Goal: Task Accomplishment & Management: Manage account settings

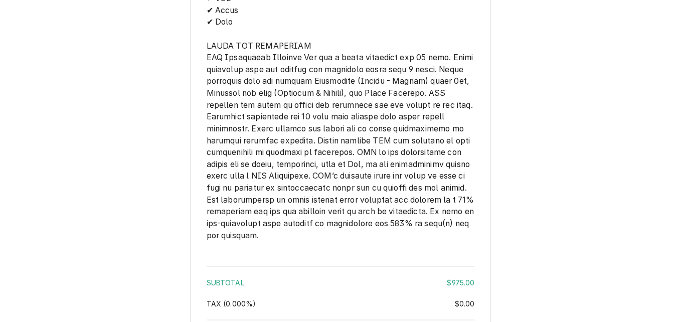
scroll to position [1850, 0]
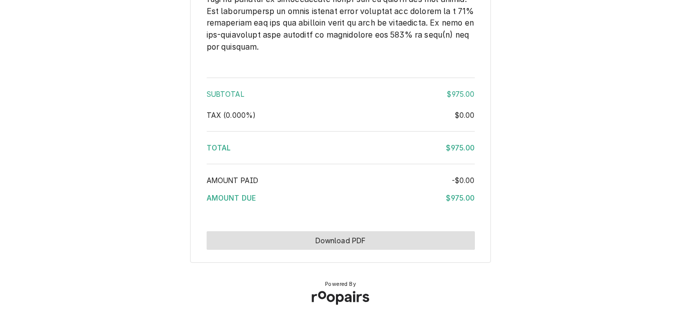
click at [336, 242] on button "Download PDF" at bounding box center [340, 240] width 268 height 19
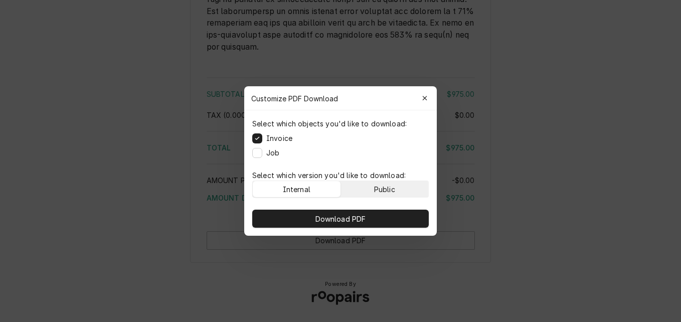
drag, startPoint x: 385, startPoint y: 188, endPoint x: 385, endPoint y: 195, distance: 7.0
click at [385, 188] on div "Public" at bounding box center [384, 189] width 21 height 11
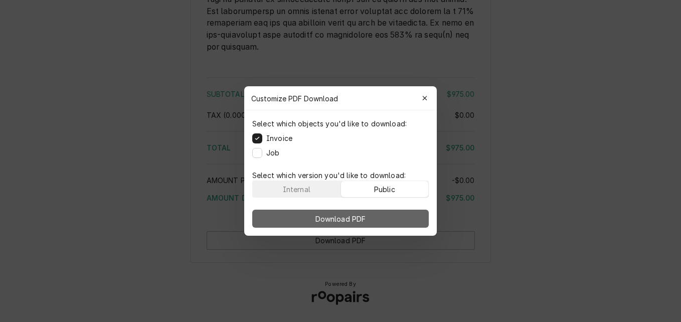
click at [387, 210] on button "Download PDF" at bounding box center [340, 218] width 176 height 18
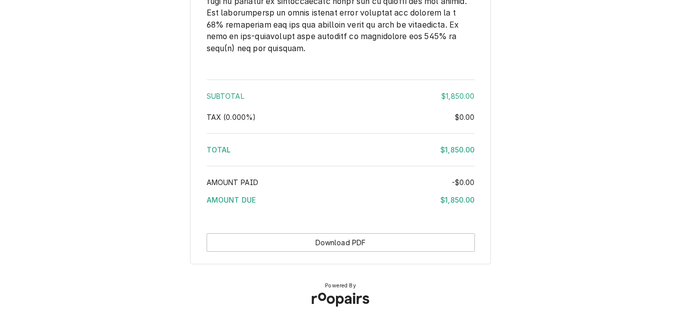
scroll to position [1588, 0]
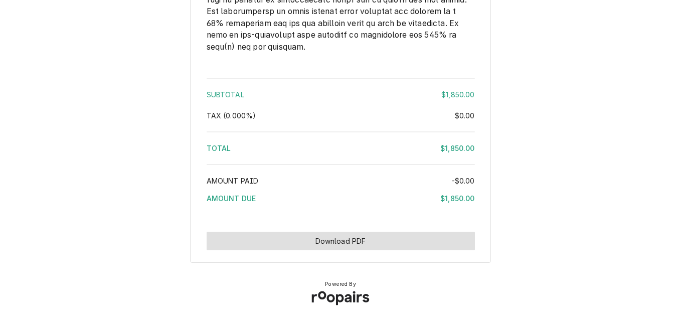
click at [348, 244] on button "Download PDF" at bounding box center [340, 241] width 268 height 19
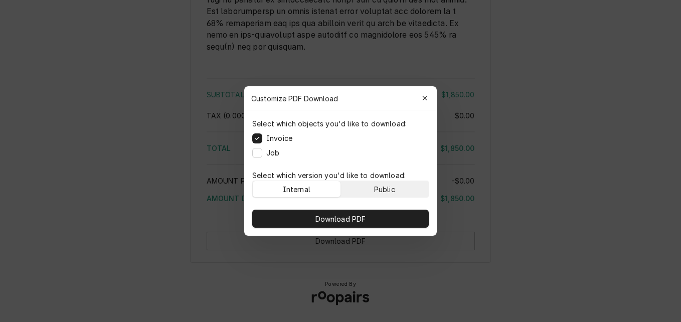
click at [367, 184] on button "Public" at bounding box center [385, 189] width 88 height 16
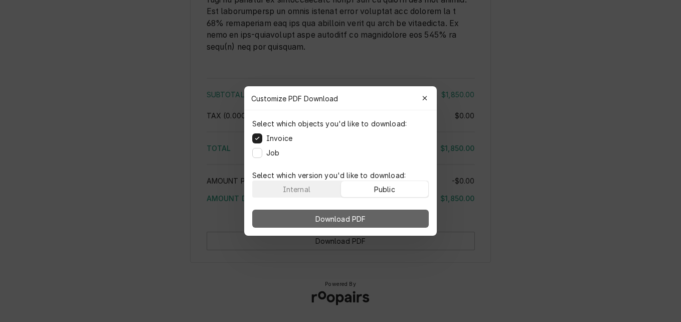
click at [369, 213] on button "Download PDF" at bounding box center [340, 218] width 176 height 18
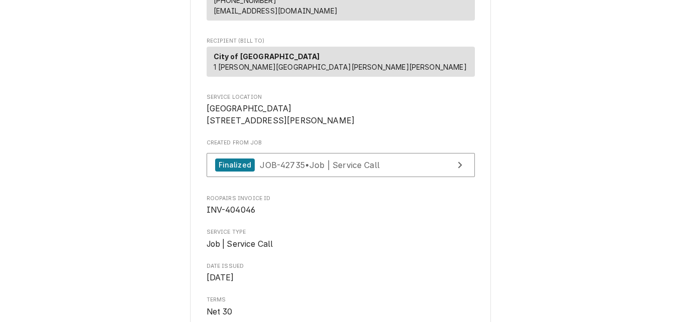
scroll to position [150, 0]
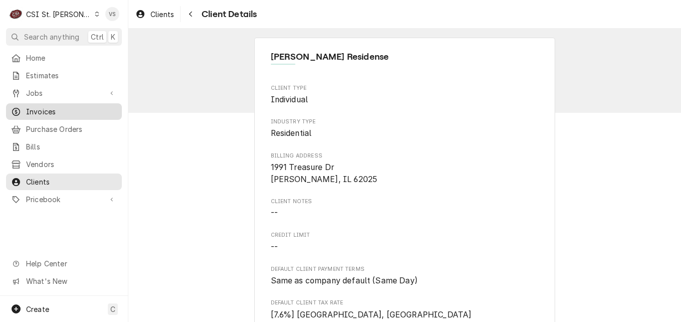
scroll to position [711, 0]
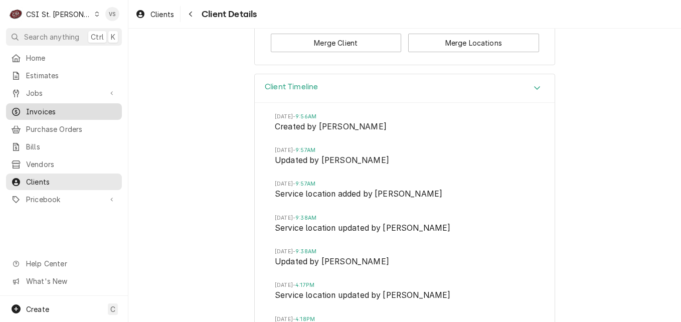
click at [50, 108] on span "Invoices" at bounding box center [71, 111] width 91 height 11
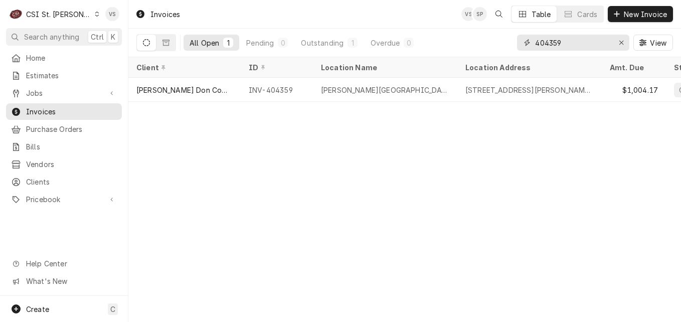
drag, startPoint x: 550, startPoint y: 42, endPoint x: 569, endPoint y: 43, distance: 19.1
click at [571, 43] on input "404359" at bounding box center [572, 43] width 75 height 16
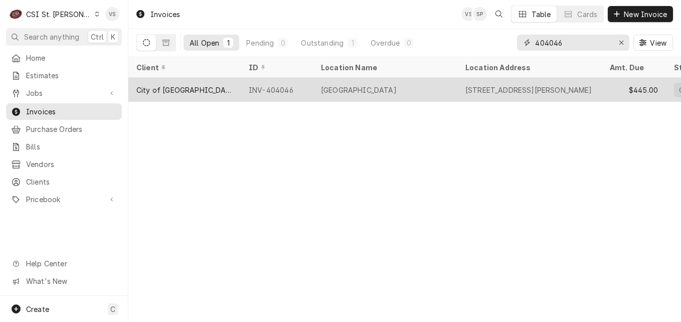
type input "404046"
click at [228, 91] on div "City of [GEOGRAPHIC_DATA]" at bounding box center [184, 90] width 112 height 24
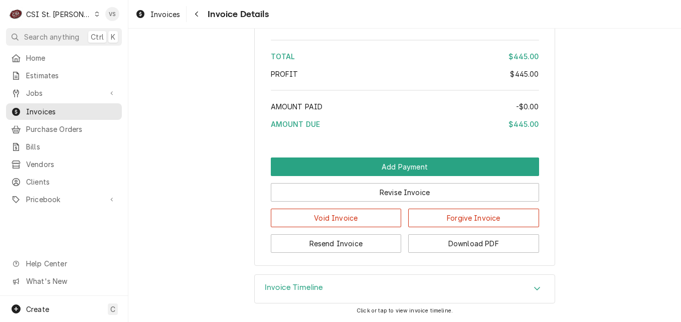
scroll to position [1750, 0]
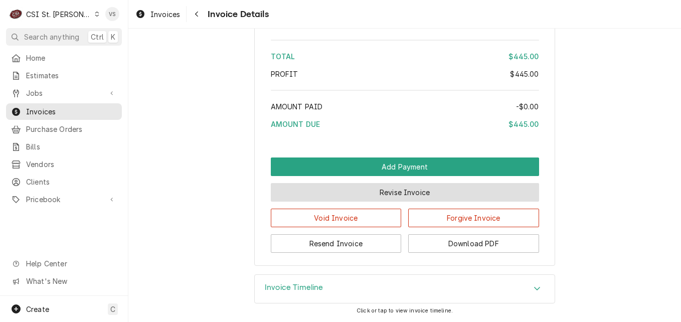
click at [435, 193] on button "Revise Invoice" at bounding box center [405, 192] width 268 height 19
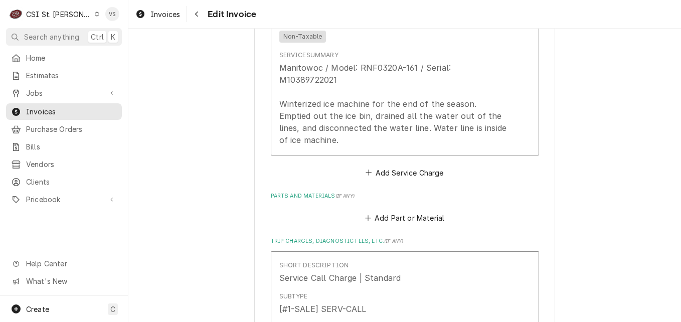
scroll to position [1127, 0]
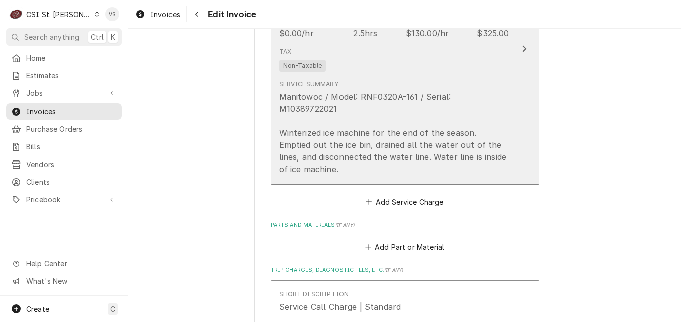
click at [384, 51] on div "Tax Non-Taxable" at bounding box center [394, 59] width 230 height 32
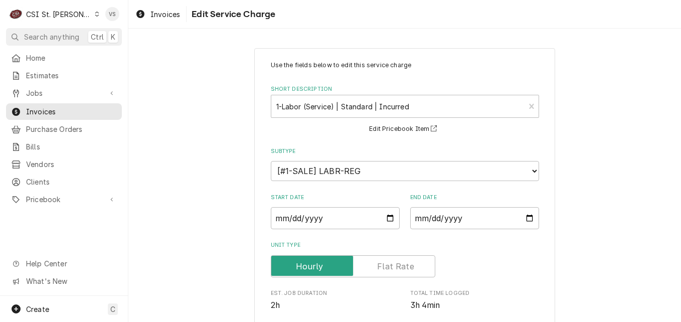
scroll to position [293, 0]
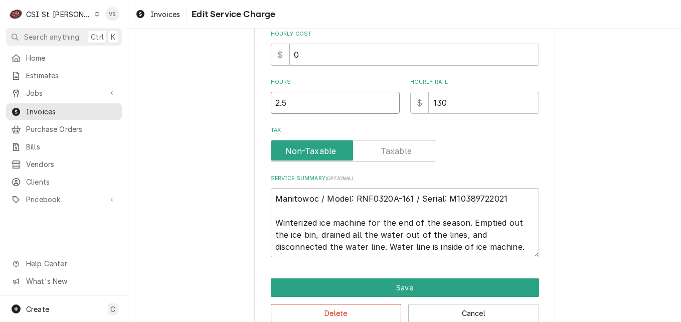
click at [287, 108] on input "2.5" at bounding box center [335, 103] width 129 height 22
drag, startPoint x: 286, startPoint y: 105, endPoint x: 256, endPoint y: 103, distance: 30.6
click at [256, 103] on div "Use the fields below to edit this service charge Short Description 1-Labor (Ser…" at bounding box center [404, 45] width 301 height 580
type textarea "x"
type input "1"
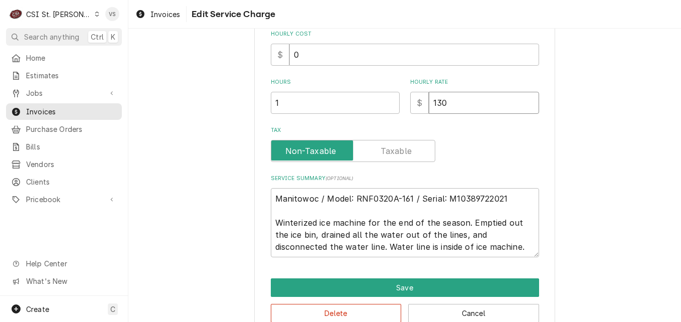
type textarea "x"
type input "7"
type textarea "x"
type input "75"
type textarea "x"
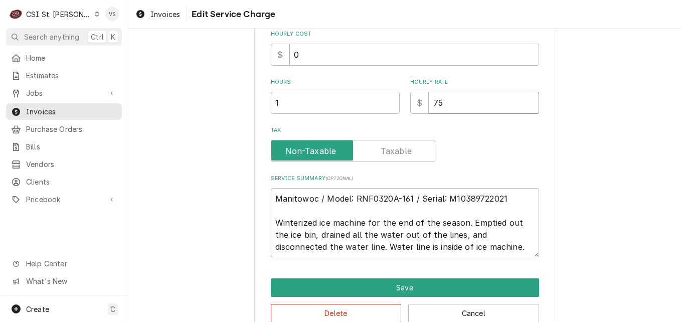
type input "75.0"
type textarea "x"
type input "75.00"
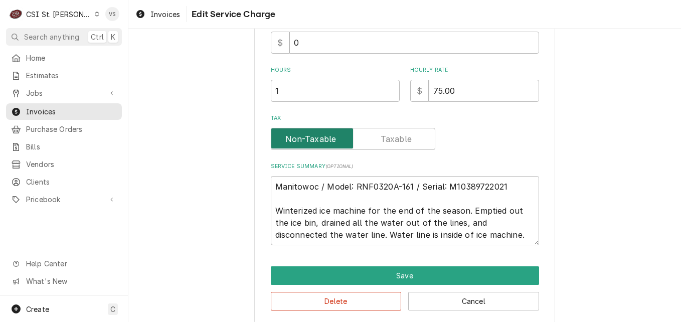
scroll to position [315, 0]
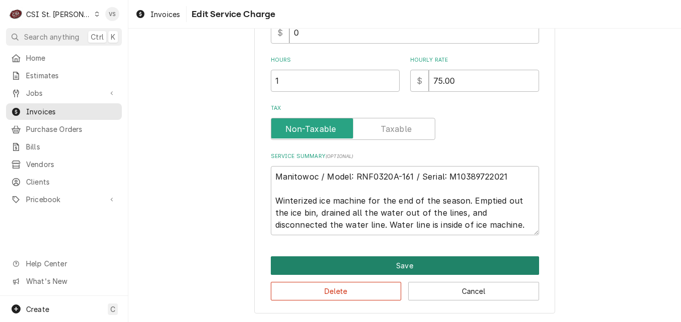
click at [376, 265] on button "Save" at bounding box center [405, 265] width 268 height 19
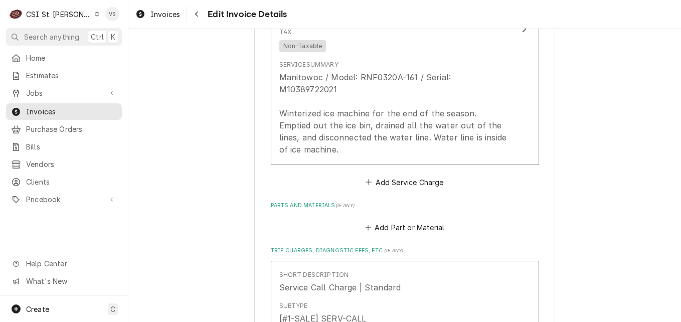
scroll to position [1397, 0]
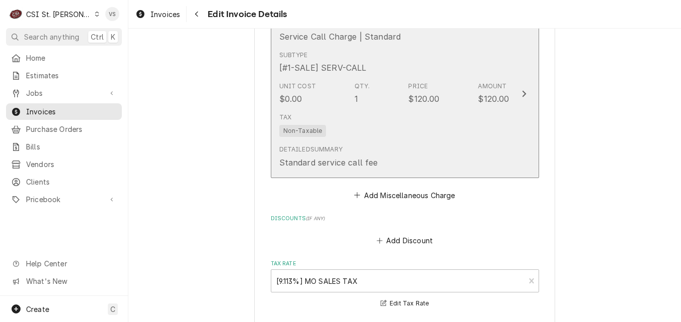
click at [384, 109] on div "Tax Non-Taxable" at bounding box center [394, 125] width 230 height 32
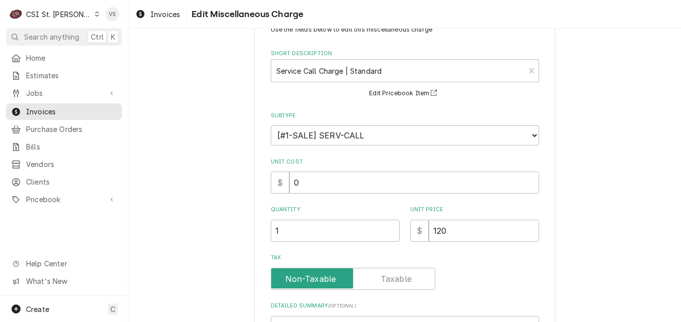
scroll to position [161, 0]
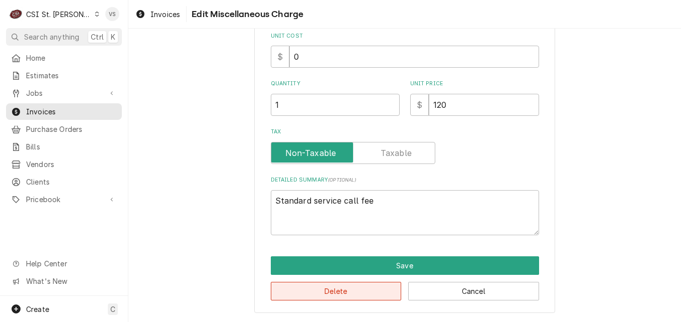
click at [331, 287] on button "Delete" at bounding box center [336, 291] width 131 height 19
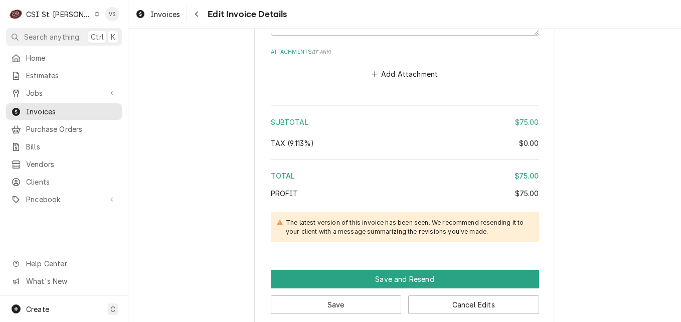
scroll to position [1606, 0]
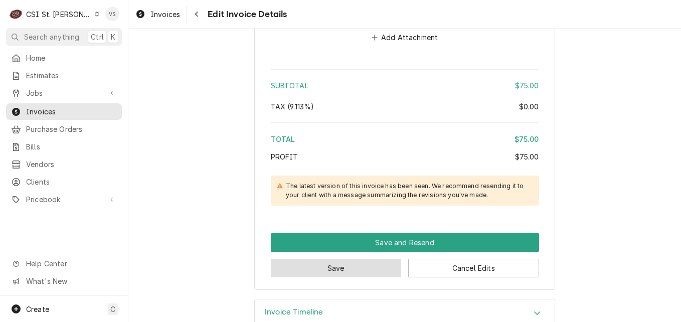
click at [349, 259] on button "Save" at bounding box center [336, 268] width 131 height 19
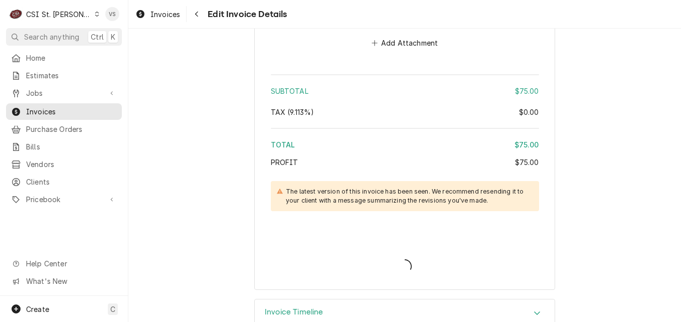
type textarea "x"
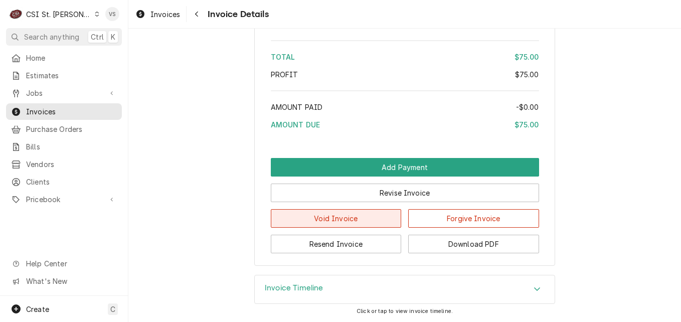
scroll to position [1576, 0]
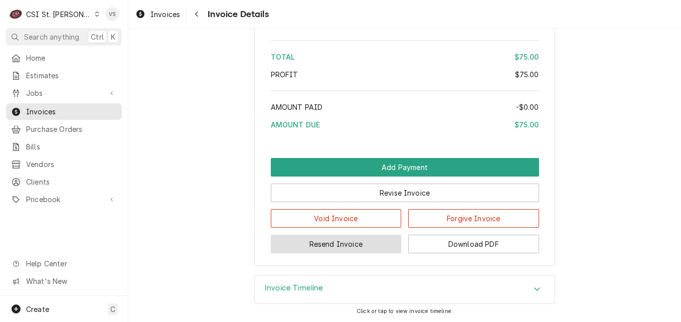
click at [350, 241] on button "Resend Invoice" at bounding box center [336, 244] width 131 height 19
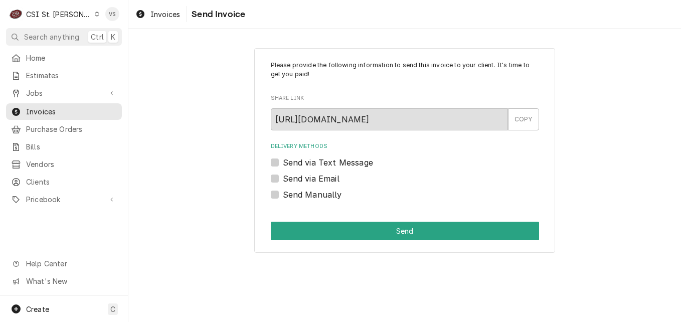
click at [283, 178] on label "Send via Email" at bounding box center [311, 178] width 57 height 12
click at [283, 178] on input "Send via Email" at bounding box center [417, 183] width 268 height 22
checkbox input "true"
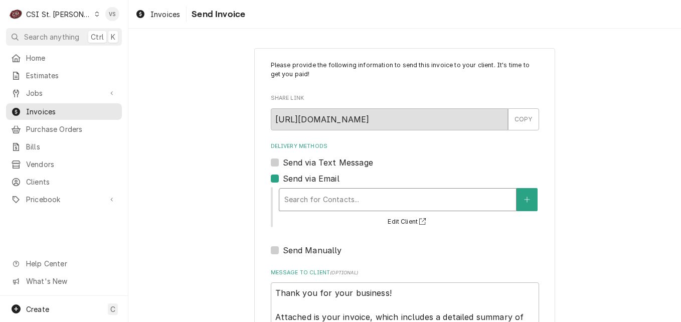
click at [328, 197] on div "Delivery Methods" at bounding box center [397, 199] width 227 height 18
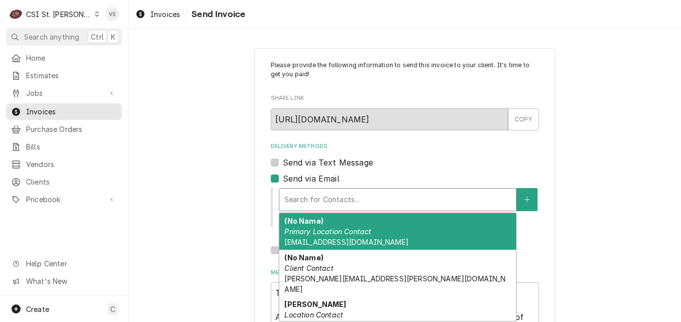
scroll to position [2, 0]
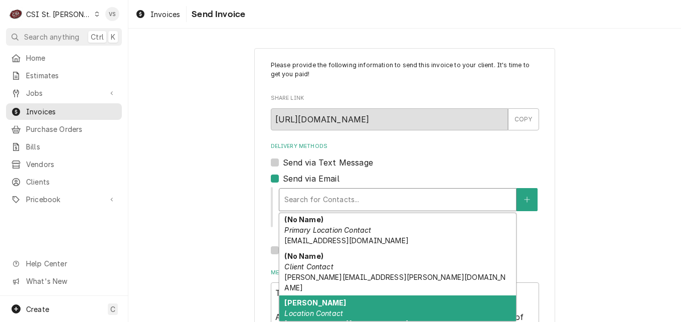
click at [367, 308] on div "Eileen Ramirez Location Contact eramirez@cityofcrestwood.org" at bounding box center [397, 313] width 237 height 37
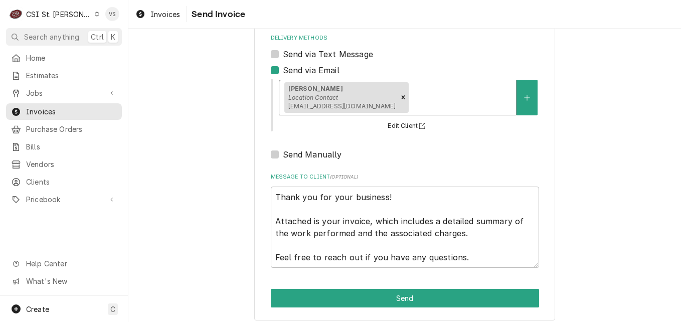
scroll to position [115, 0]
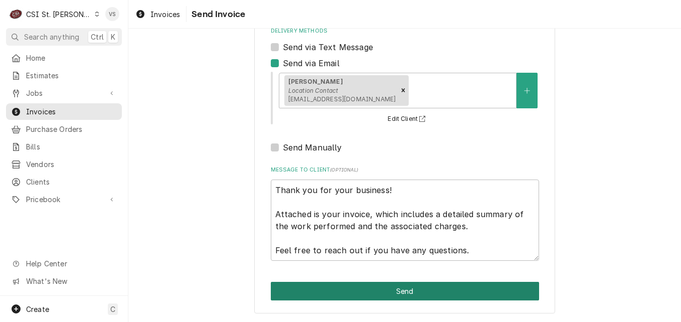
click at [387, 295] on button "Send" at bounding box center [405, 291] width 268 height 19
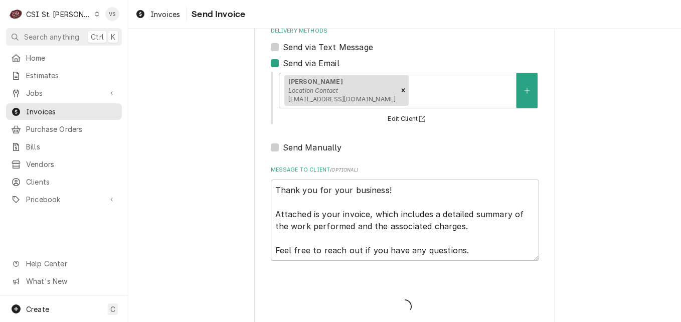
type textarea "x"
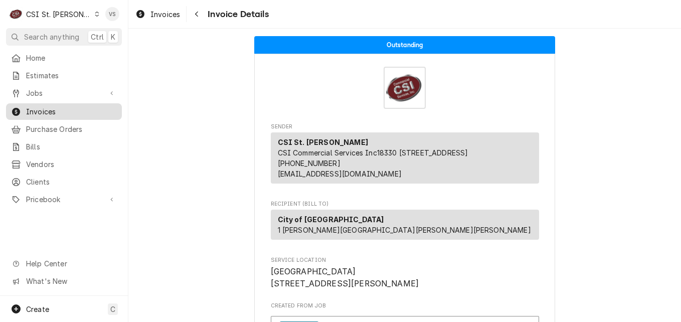
click at [68, 109] on span "Invoices" at bounding box center [71, 111] width 91 height 11
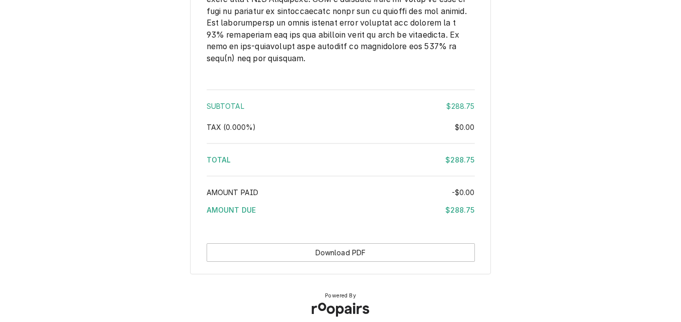
scroll to position [1527, 0]
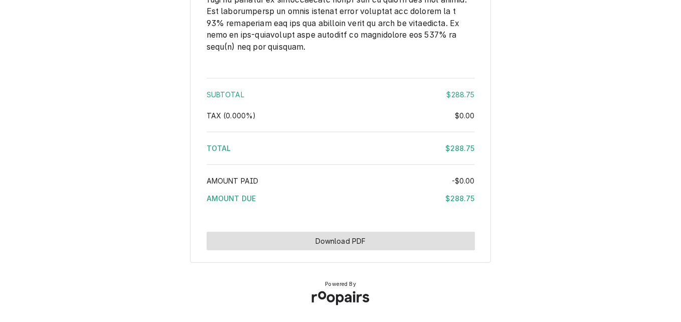
click at [263, 243] on button "Download PDF" at bounding box center [340, 241] width 268 height 19
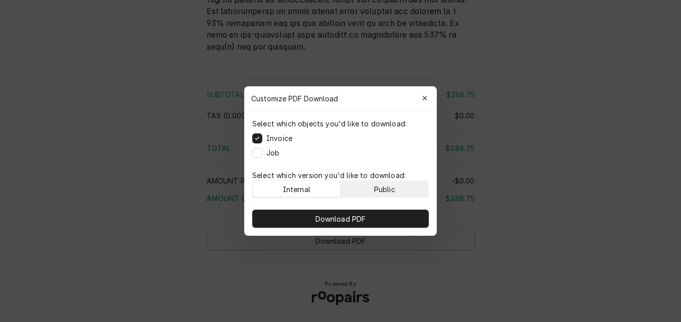
click at [360, 191] on button "Public" at bounding box center [385, 189] width 88 height 16
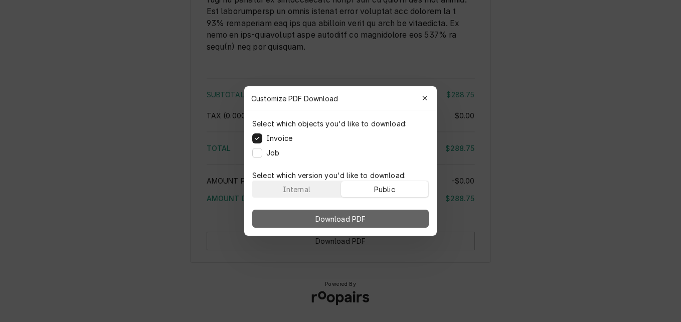
click at [350, 219] on span "Download PDF" at bounding box center [340, 218] width 55 height 11
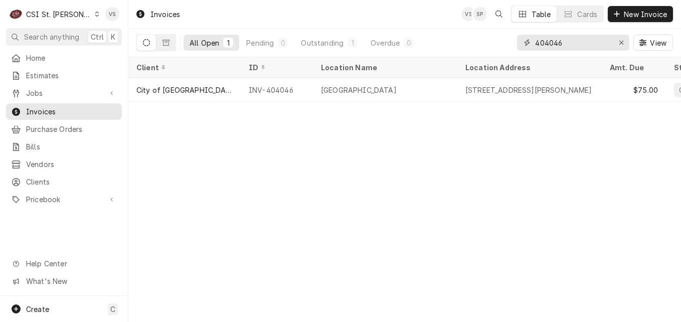
click at [555, 43] on input "404046" at bounding box center [572, 43] width 75 height 16
click at [572, 43] on input "404046" at bounding box center [572, 43] width 75 height 16
type input "4"
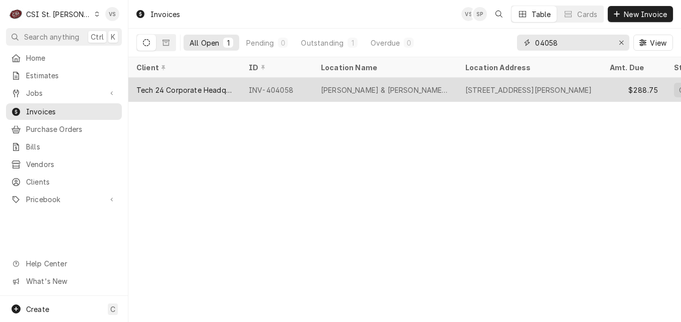
type input "04058"
click at [305, 88] on div "INV-404058" at bounding box center [277, 90] width 72 height 24
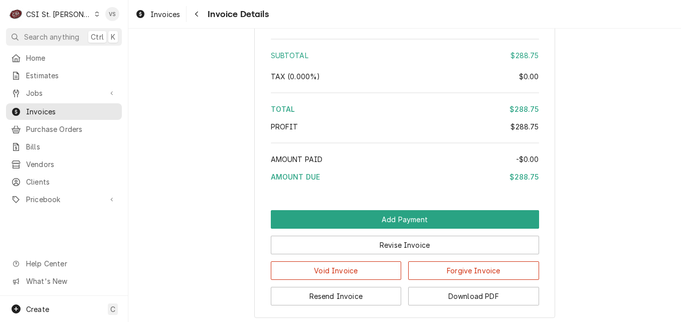
scroll to position [1837, 0]
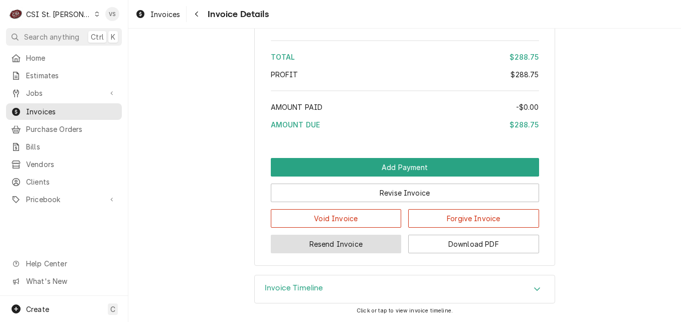
click at [358, 242] on button "Resend Invoice" at bounding box center [336, 244] width 131 height 19
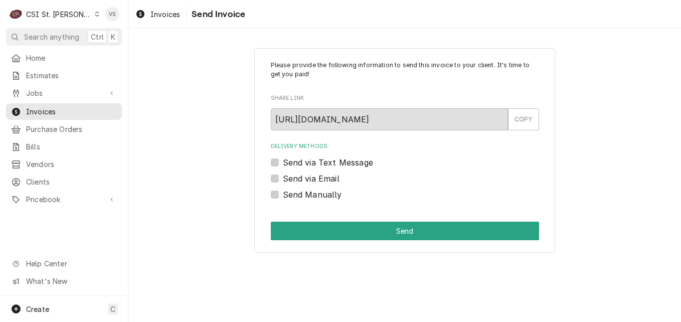
click at [283, 176] on label "Send via Email" at bounding box center [311, 178] width 57 height 12
click at [283, 176] on input "Send via Email" at bounding box center [417, 183] width 268 height 22
checkbox input "true"
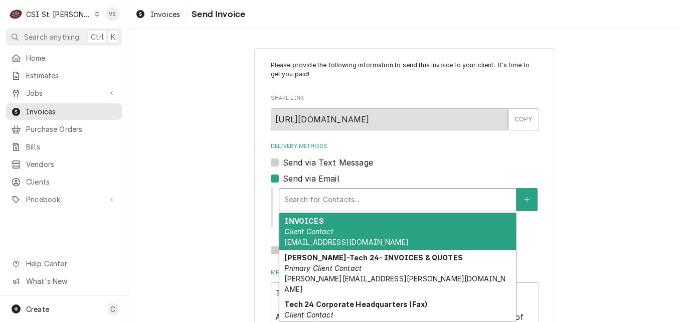
click at [314, 201] on div "Delivery Methods" at bounding box center [397, 199] width 227 height 18
click at [315, 233] on em "Client Contact" at bounding box center [308, 231] width 49 height 9
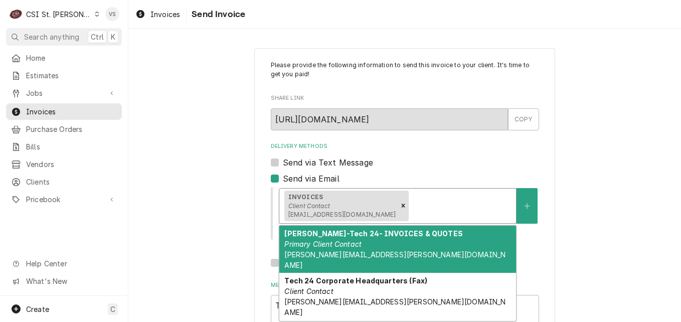
click at [410, 203] on div "Delivery Methods" at bounding box center [460, 205] width 100 height 18
click at [330, 249] on div "Susan McAuley-Tech 24- INVOICES & QUOTES Primary Client Contact SUSAN.MCCAULEY@…" at bounding box center [397, 249] width 237 height 47
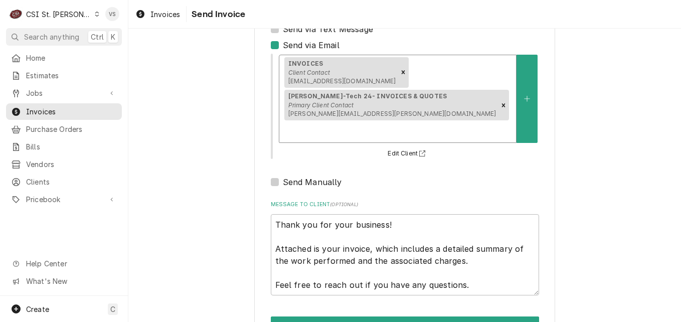
scroll to position [148, 0]
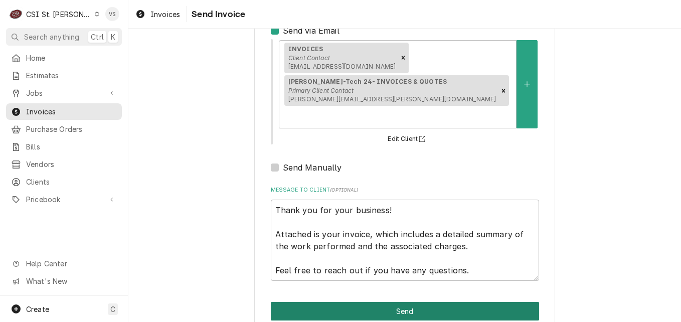
click at [333, 302] on button "Send" at bounding box center [405, 311] width 268 height 19
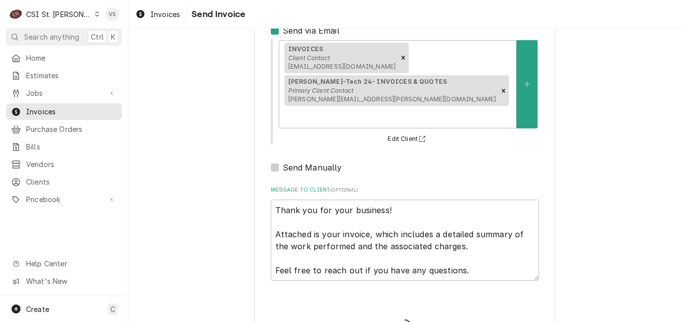
type textarea "x"
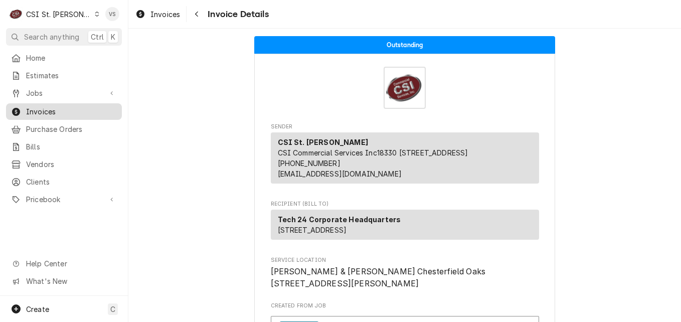
click at [83, 109] on span "Invoices" at bounding box center [71, 111] width 91 height 11
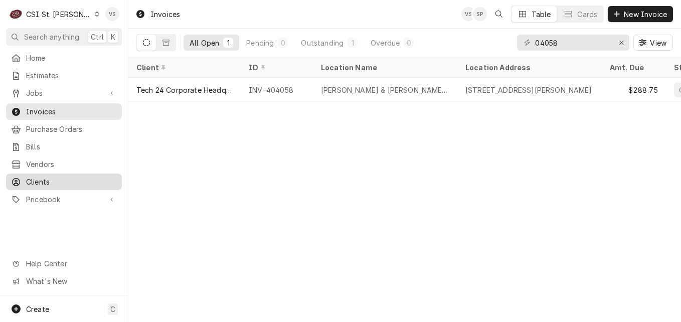
click at [52, 177] on span "Clients" at bounding box center [71, 181] width 91 height 11
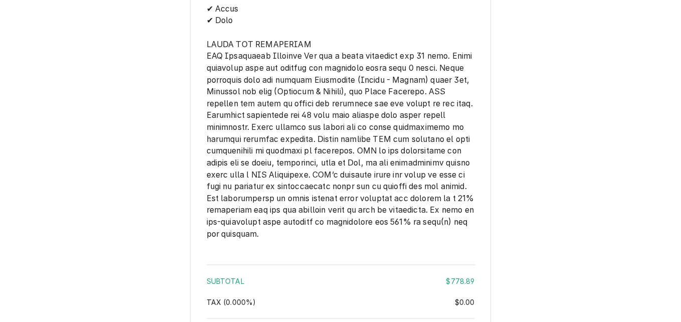
scroll to position [1743, 0]
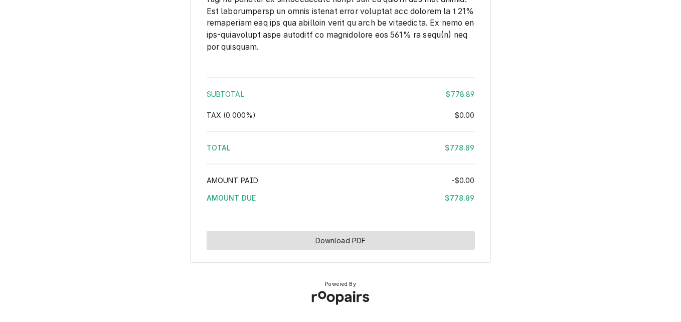
click at [381, 241] on button "Download PDF" at bounding box center [340, 240] width 268 height 19
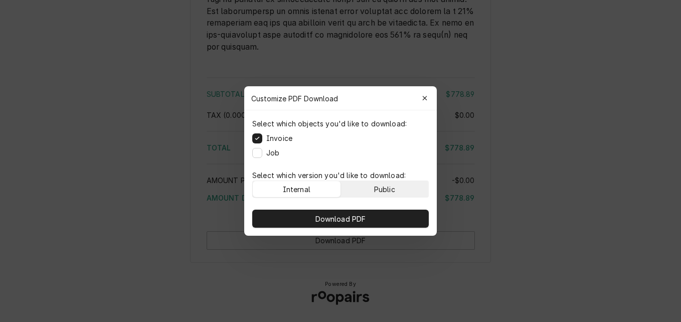
click at [375, 189] on div "Public" at bounding box center [384, 189] width 21 height 11
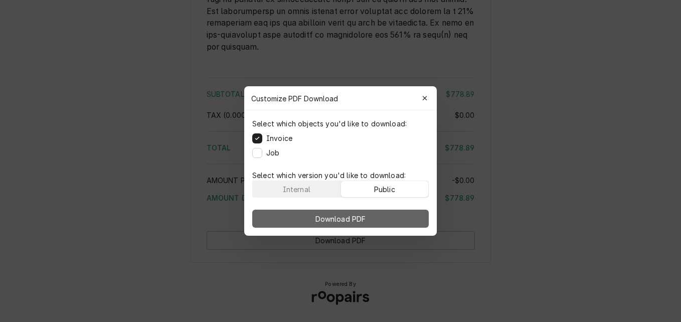
click at [375, 222] on button "Download PDF" at bounding box center [340, 218] width 176 height 18
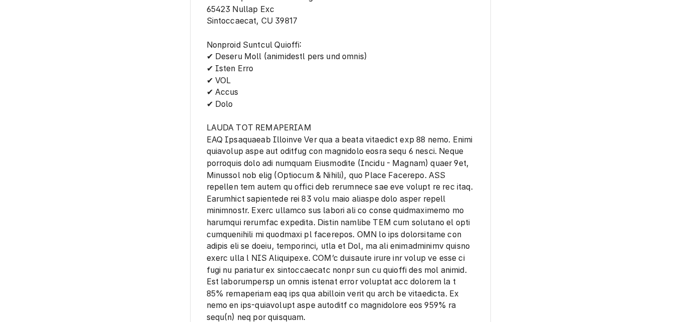
scroll to position [1495, 0]
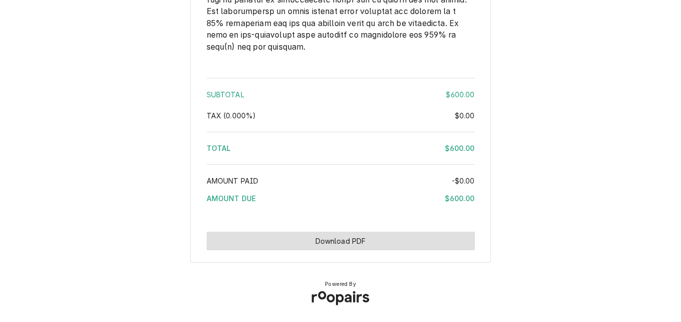
click at [297, 240] on button "Download PDF" at bounding box center [340, 241] width 268 height 19
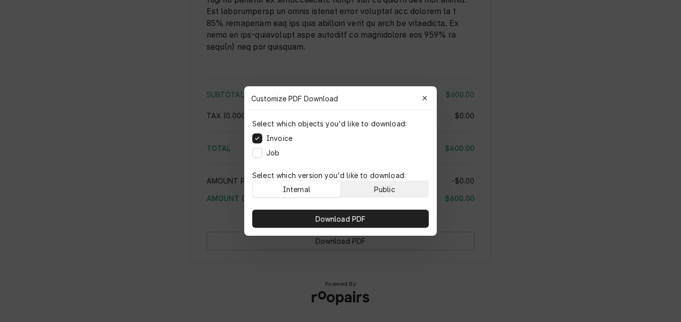
click at [358, 188] on button "Public" at bounding box center [385, 189] width 88 height 16
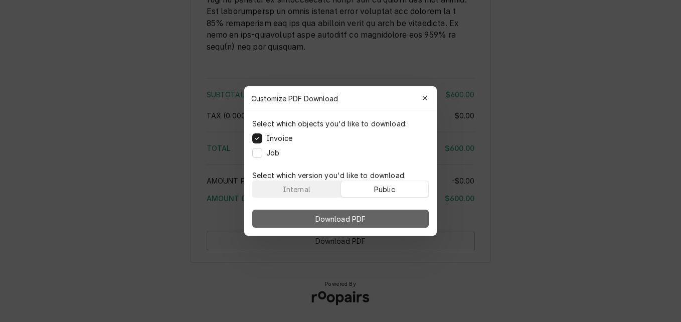
click at [353, 216] on span "Download PDF" at bounding box center [340, 218] width 55 height 11
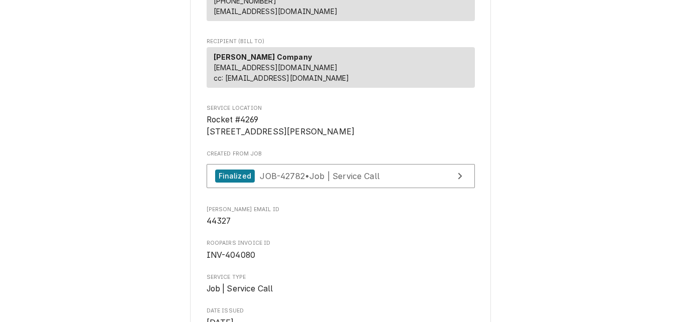
scroll to position [92, 0]
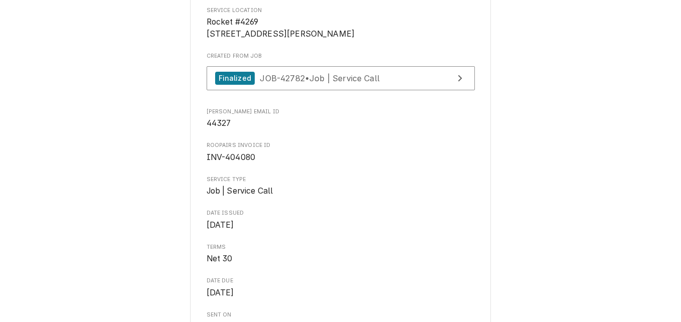
scroll to position [251, 0]
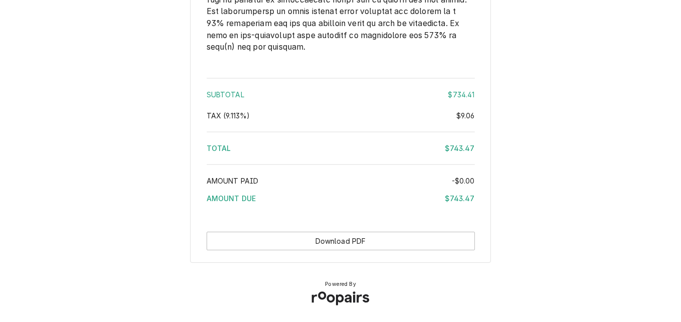
scroll to position [1709, 0]
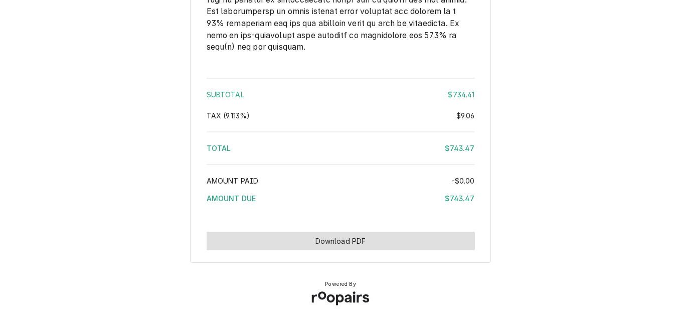
click at [245, 233] on button "Download PDF" at bounding box center [340, 241] width 268 height 19
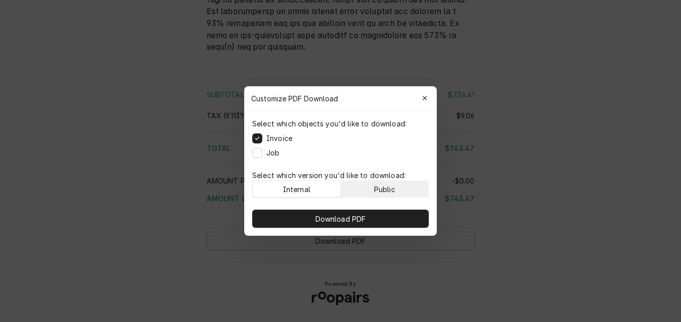
click at [378, 182] on button "Public" at bounding box center [385, 189] width 88 height 16
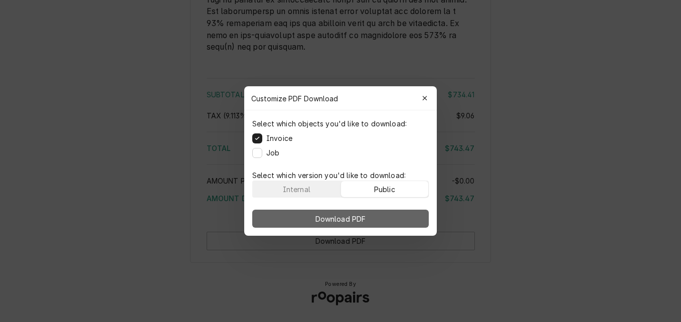
click at [369, 218] on button "Download PDF" at bounding box center [340, 218] width 176 height 18
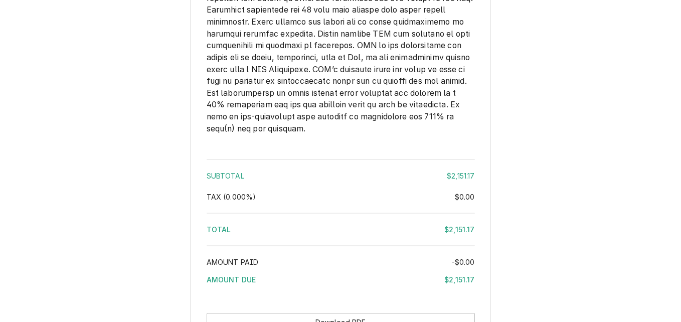
scroll to position [2005, 0]
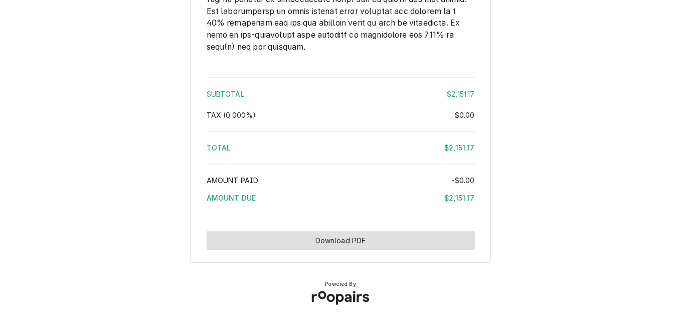
click at [335, 242] on button "Download PDF" at bounding box center [340, 240] width 268 height 19
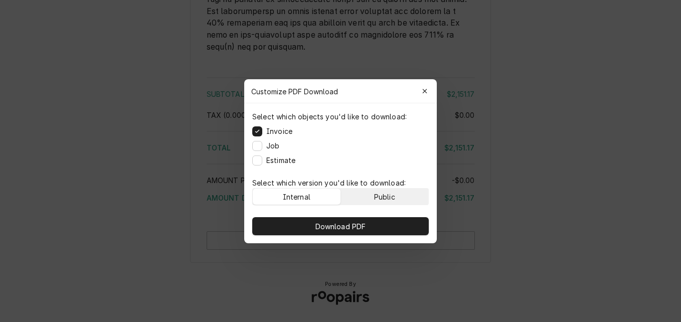
click at [361, 194] on button "Public" at bounding box center [385, 196] width 88 height 16
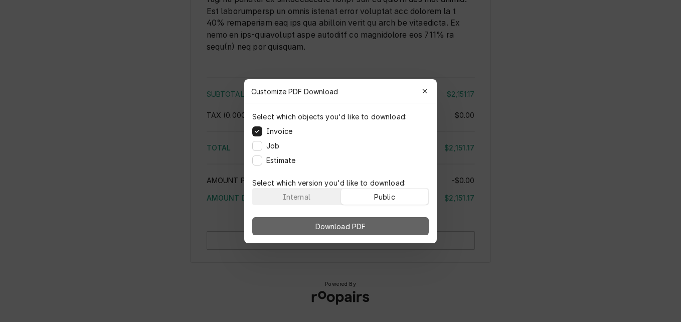
click at [353, 220] on button "Download PDF" at bounding box center [340, 226] width 176 height 18
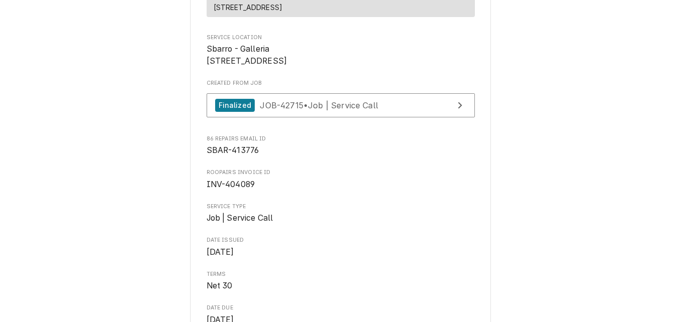
scroll to position [139, 0]
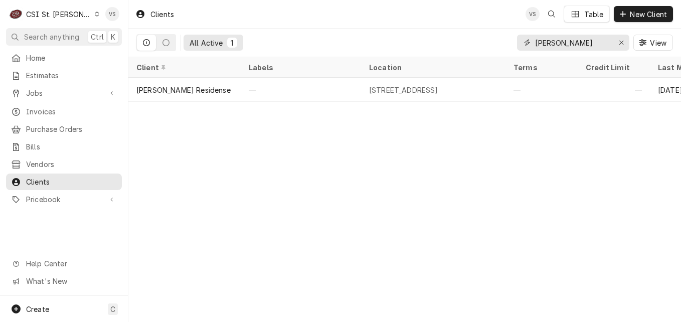
click at [578, 38] on input "WN HAGEN" at bounding box center [572, 43] width 75 height 16
drag, startPoint x: 524, startPoint y: 45, endPoint x: 561, endPoint y: 52, distance: 37.8
click at [520, 46] on div "WN HAGEN" at bounding box center [573, 43] width 112 height 16
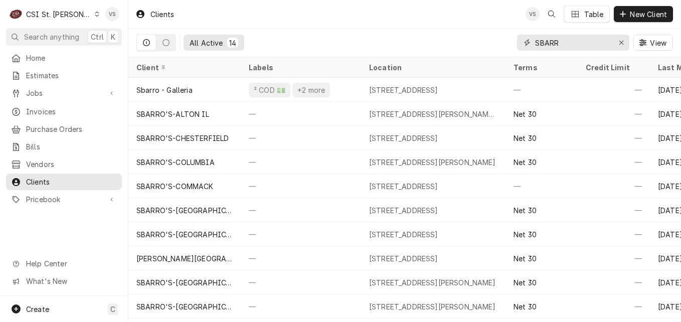
type input "SBARR"
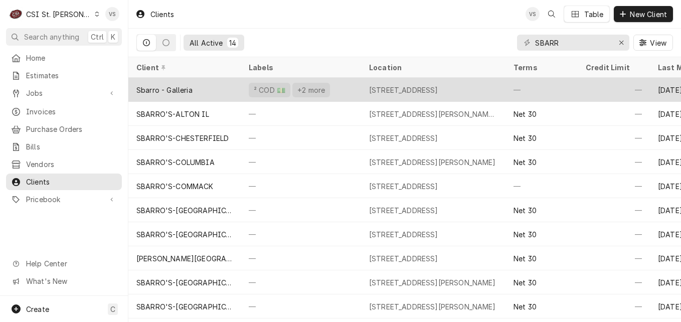
click at [208, 92] on div "Sbarro - Galleria" at bounding box center [184, 90] width 112 height 24
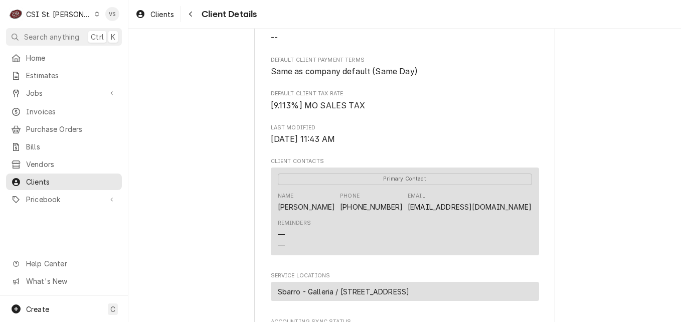
scroll to position [533, 0]
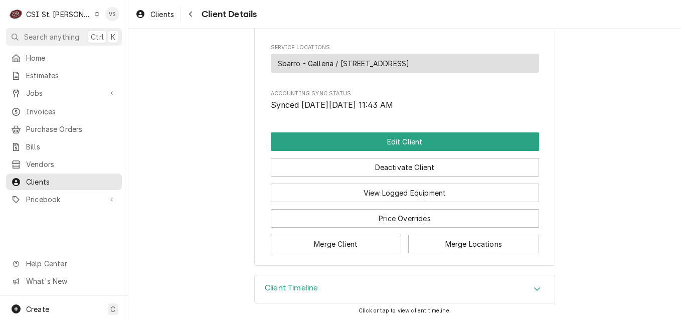
click at [533, 285] on icon "Accordion Header" at bounding box center [536, 289] width 7 height 8
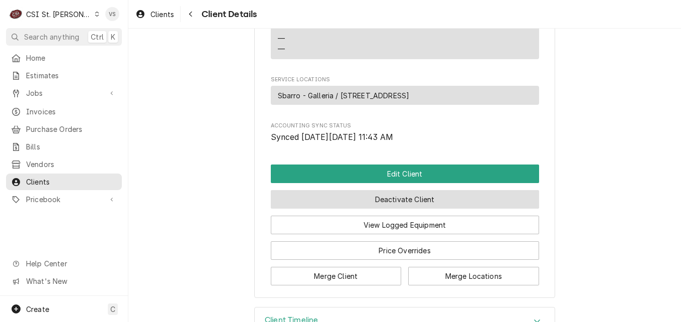
scroll to position [489, 0]
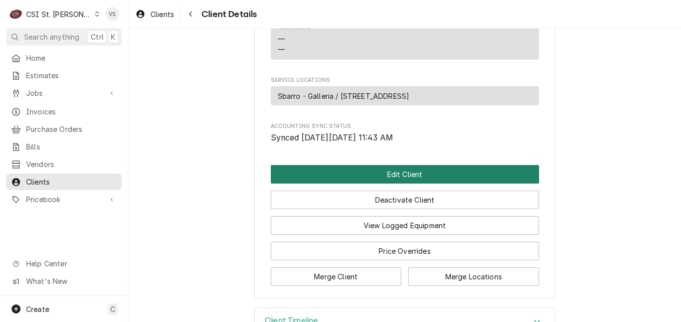
click at [359, 183] on button "Edit Client" at bounding box center [405, 174] width 268 height 19
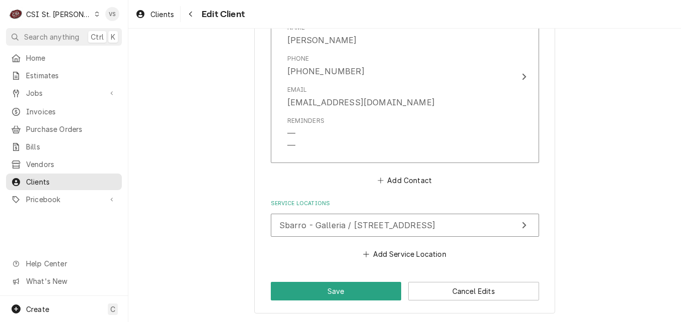
scroll to position [799, 0]
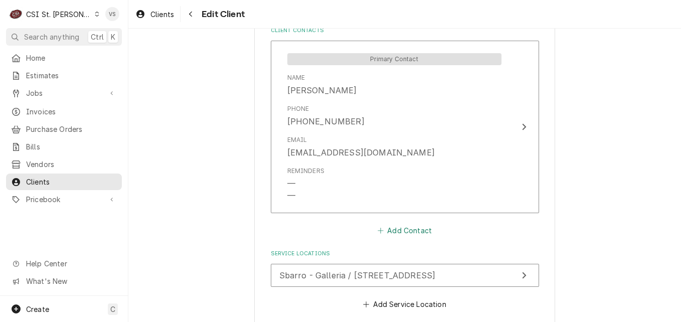
click at [398, 231] on button "Add Contact" at bounding box center [404, 231] width 58 height 14
type textarea "x"
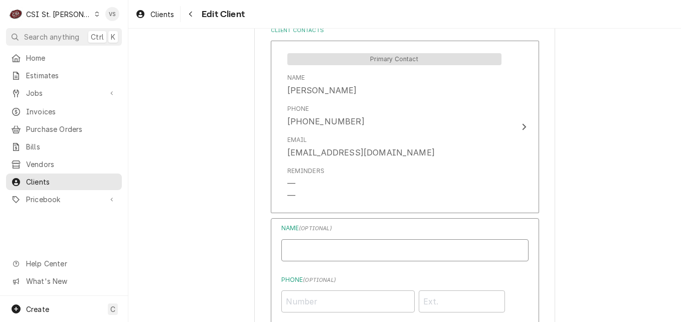
click at [307, 247] on input "Business Name" at bounding box center [404, 250] width 247 height 22
click at [300, 254] on input "Business Name" at bounding box center [404, 250] width 247 height 22
type input "AP"
type input "(614) 809-3378"
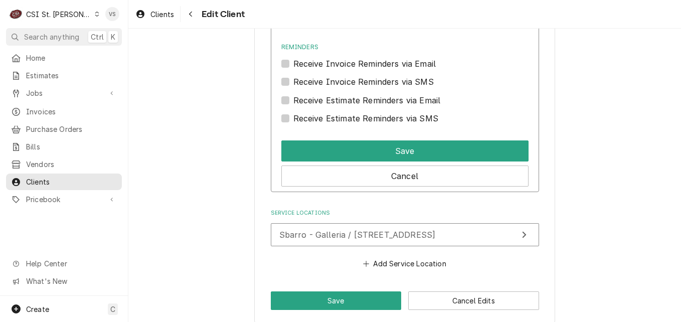
scroll to position [1184, 0]
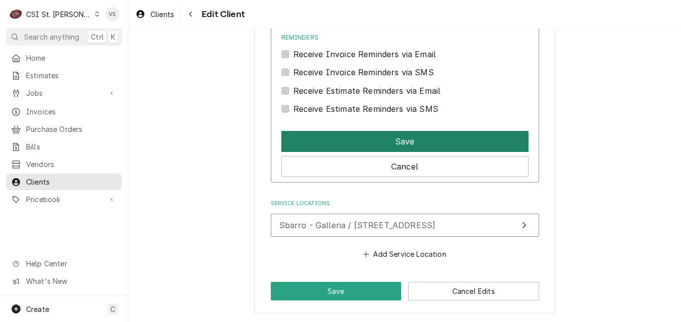
type input "AP@SBARRO.COM"
click at [326, 143] on button "Save" at bounding box center [404, 141] width 247 height 21
type textarea "x"
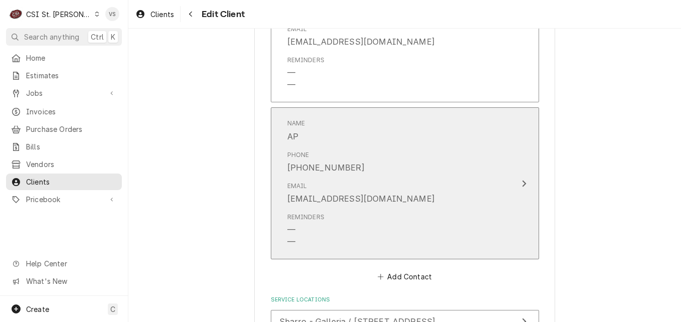
scroll to position [906, 0]
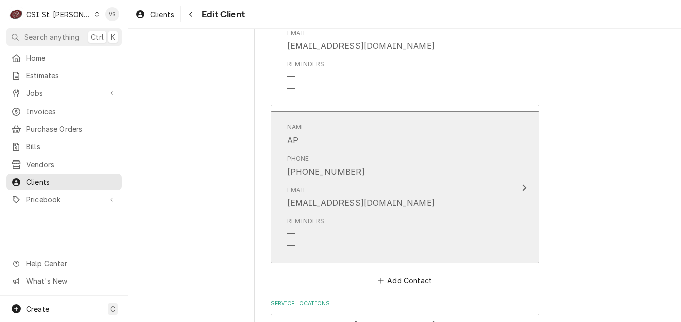
click at [362, 150] on div "Phone (614) 809-3378" at bounding box center [394, 165] width 214 height 31
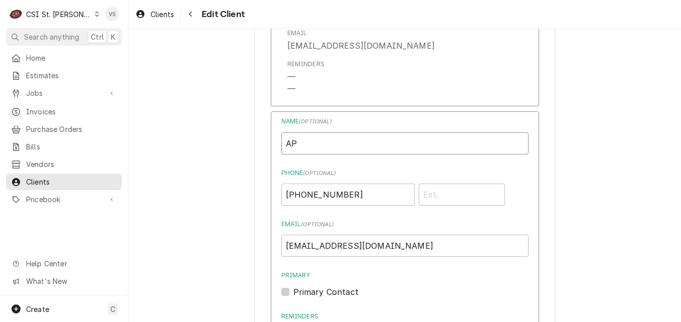
click at [273, 144] on div "Name ( optional ) AP Phone ( optional ) (614) 809-3378 Email ( optional ) AP@SB…" at bounding box center [405, 298] width 268 height 375
click at [284, 144] on input "AP" at bounding box center [404, 143] width 247 height 22
drag, startPoint x: 318, startPoint y: 144, endPoint x: 270, endPoint y: 147, distance: 48.2
click at [271, 147] on div "Name ( optional ) FAITH Phone ( optional ) (614) 809-3378 Email ( optional ) AP…" at bounding box center [405, 298] width 268 height 375
type input "AP"
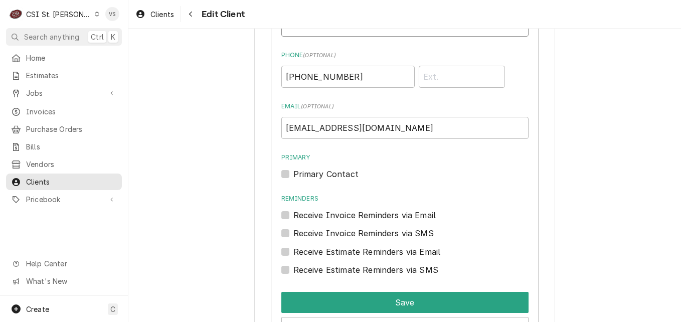
scroll to position [1206, 0]
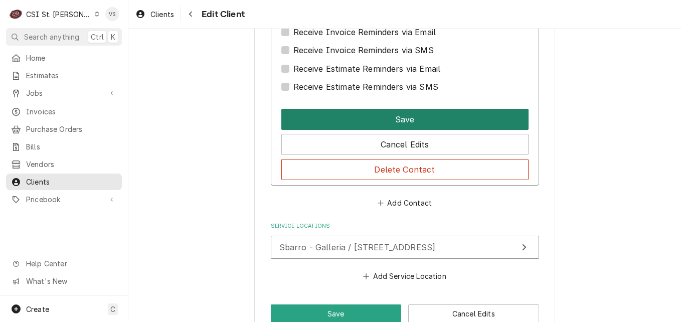
click at [385, 121] on button "Save" at bounding box center [404, 119] width 247 height 21
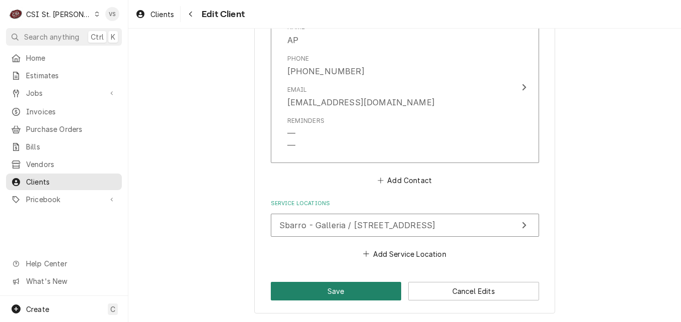
click at [356, 293] on button "Save" at bounding box center [336, 291] width 131 height 19
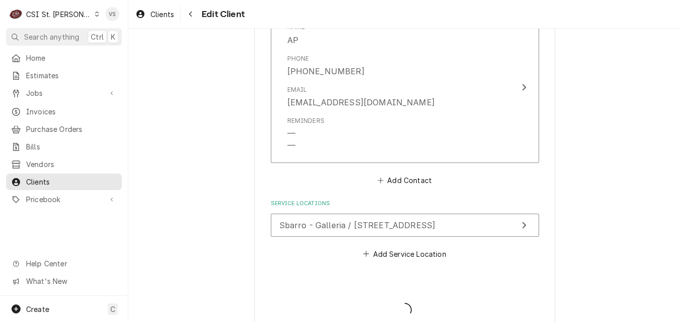
type textarea "x"
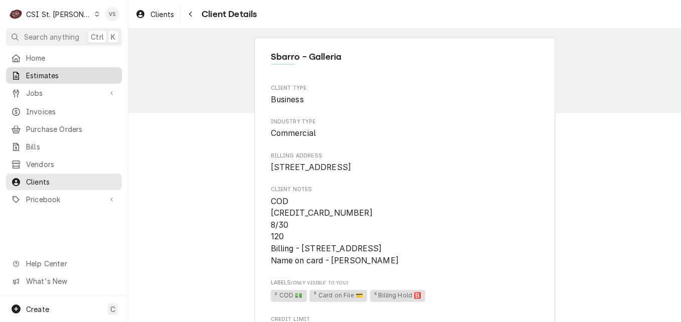
click at [53, 77] on span "Estimates" at bounding box center [71, 75] width 91 height 11
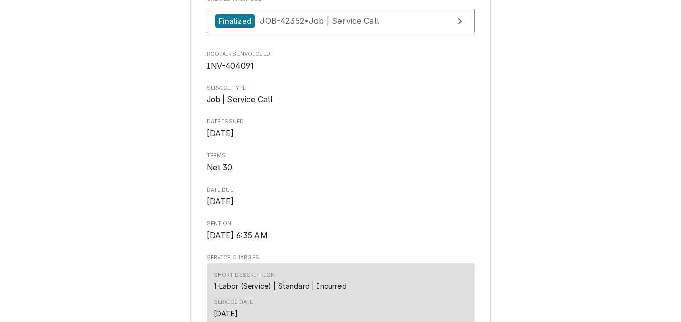
scroll to position [351, 0]
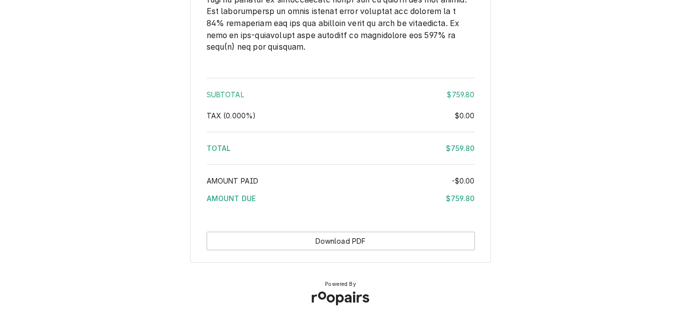
scroll to position [1730, 0]
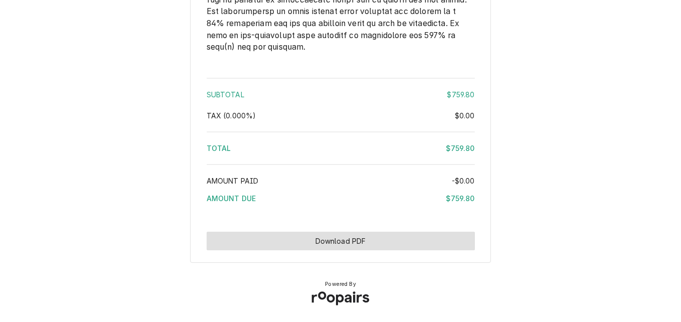
click at [264, 245] on button "Download PDF" at bounding box center [340, 241] width 268 height 19
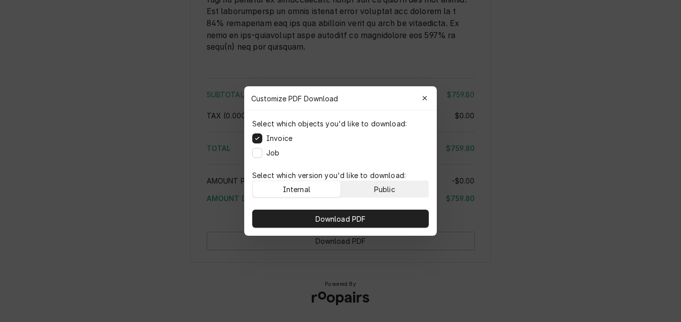
click at [364, 191] on button "Public" at bounding box center [385, 189] width 88 height 16
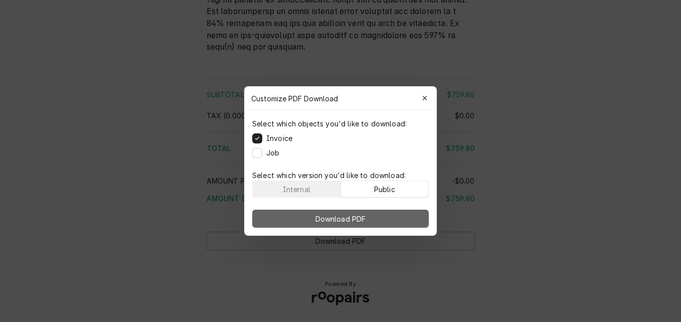
click at [371, 215] on button "Download PDF" at bounding box center [340, 218] width 176 height 18
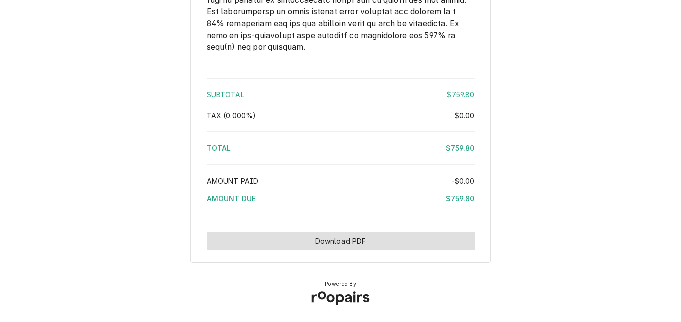
click at [336, 239] on button "Download PDF" at bounding box center [340, 241] width 268 height 19
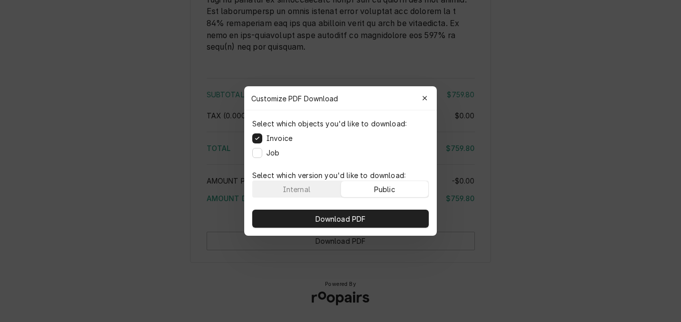
click at [388, 189] on div "Public" at bounding box center [384, 189] width 21 height 11
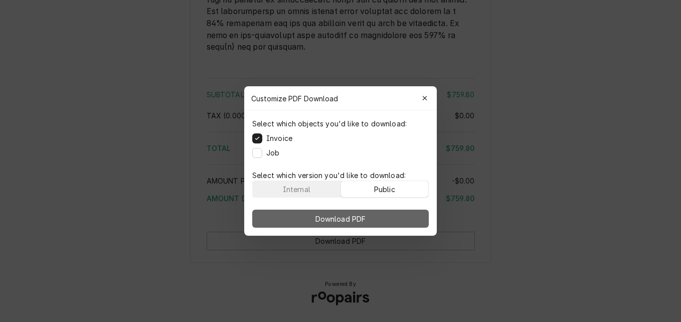
click at [383, 215] on button "Download PDF" at bounding box center [340, 218] width 176 height 18
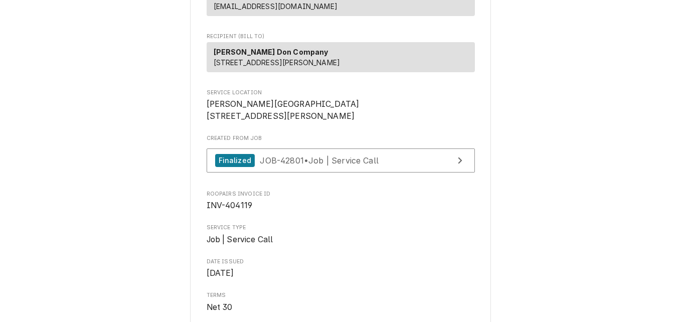
scroll to position [127, 0]
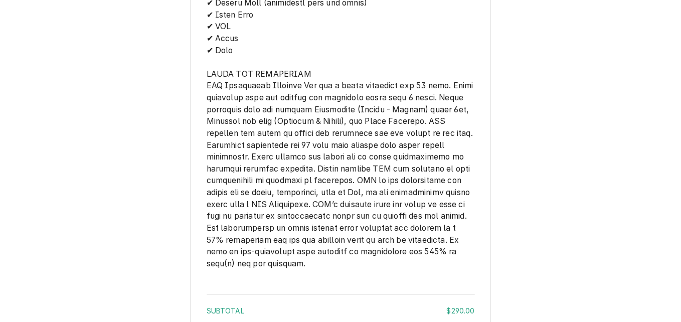
scroll to position [1564, 0]
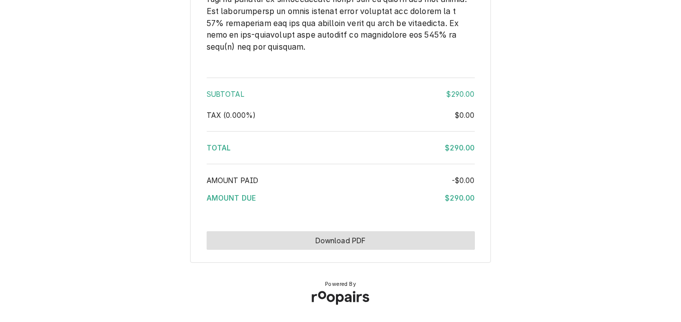
click at [342, 243] on button "Download PDF" at bounding box center [340, 240] width 268 height 19
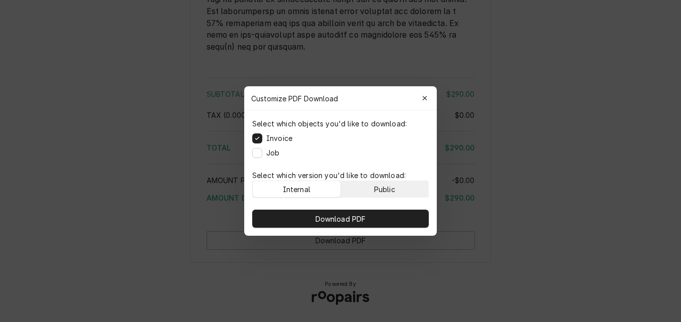
click at [392, 185] on div "Public" at bounding box center [384, 189] width 21 height 11
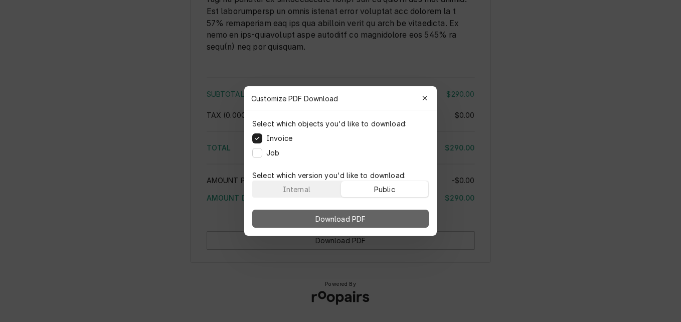
click at [381, 221] on button "Download PDF" at bounding box center [340, 218] width 176 height 18
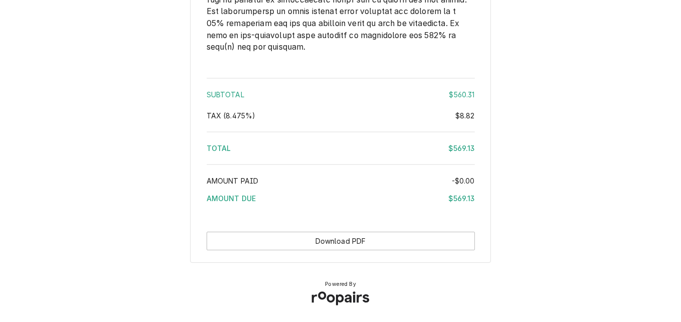
scroll to position [1802, 0]
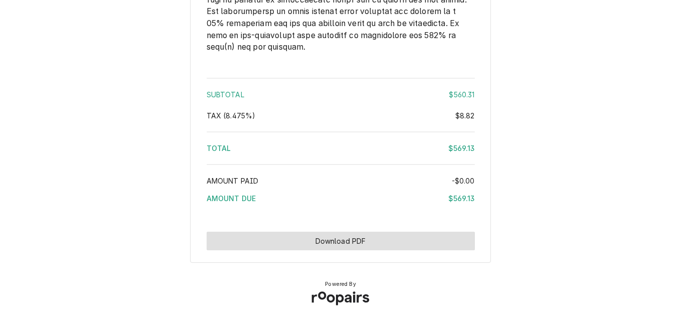
click at [314, 241] on button "Download PDF" at bounding box center [340, 241] width 268 height 19
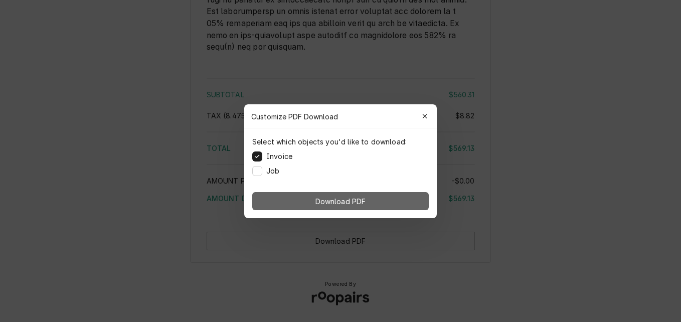
click at [365, 202] on span "Download PDF" at bounding box center [340, 200] width 55 height 11
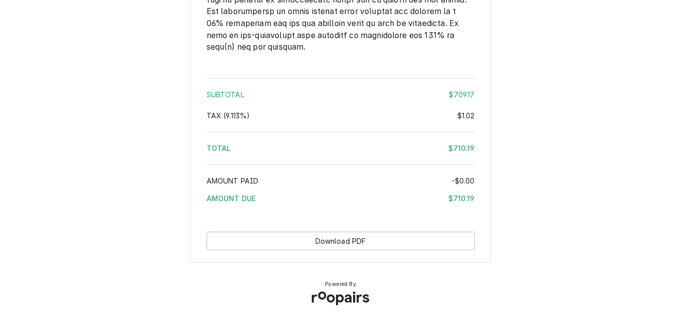
scroll to position [1709, 0]
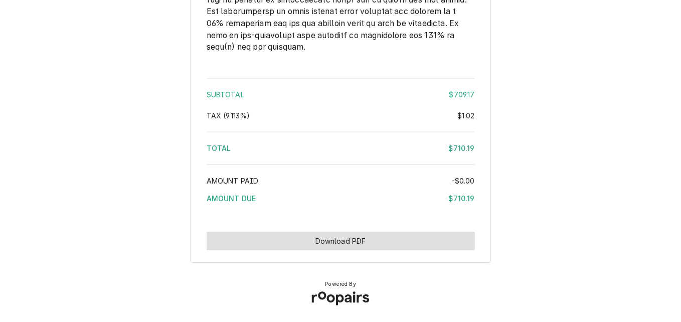
click at [357, 246] on button "Download PDF" at bounding box center [340, 241] width 268 height 19
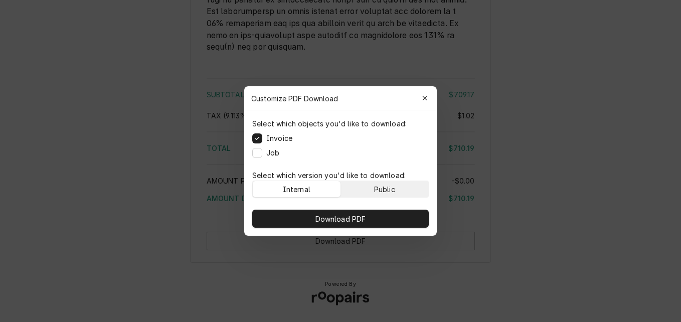
click at [389, 186] on div "Public" at bounding box center [384, 189] width 21 height 11
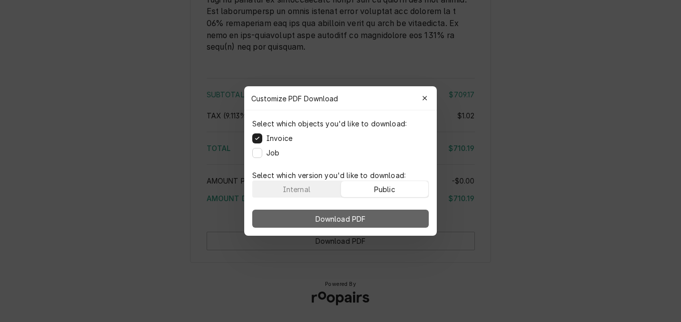
click at [387, 220] on button "Download PDF" at bounding box center [340, 218] width 176 height 18
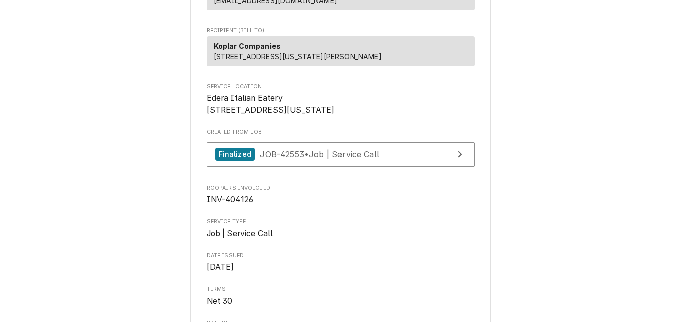
scroll to position [150, 0]
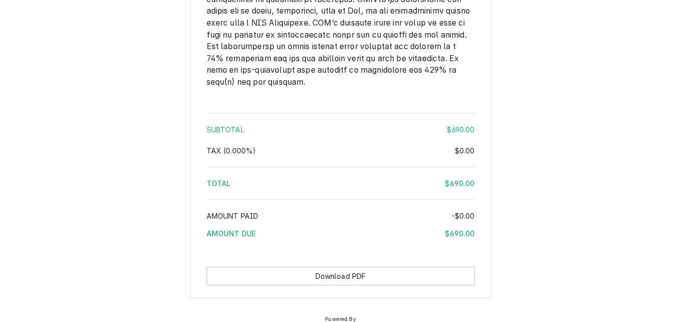
scroll to position [1506, 0]
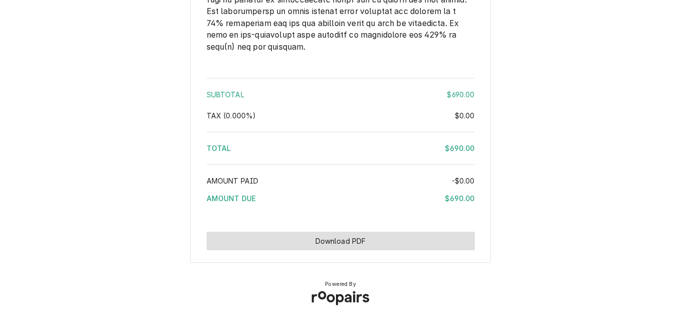
click at [393, 237] on button "Download PDF" at bounding box center [340, 241] width 268 height 19
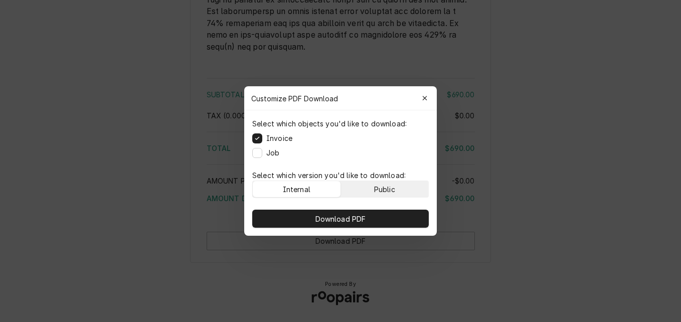
click at [400, 184] on button "Public" at bounding box center [385, 189] width 88 height 16
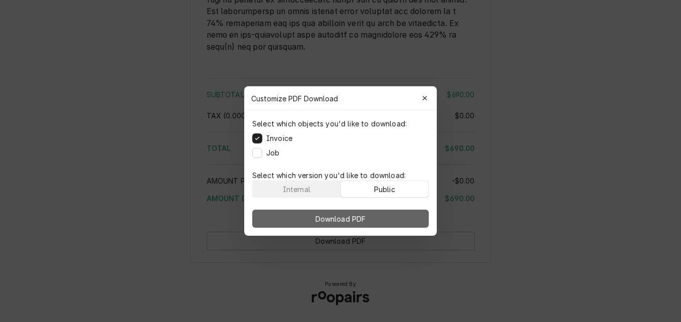
click at [392, 213] on button "Download PDF" at bounding box center [340, 218] width 176 height 18
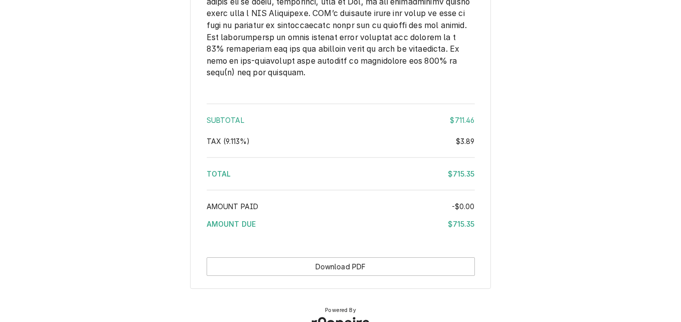
scroll to position [1884, 0]
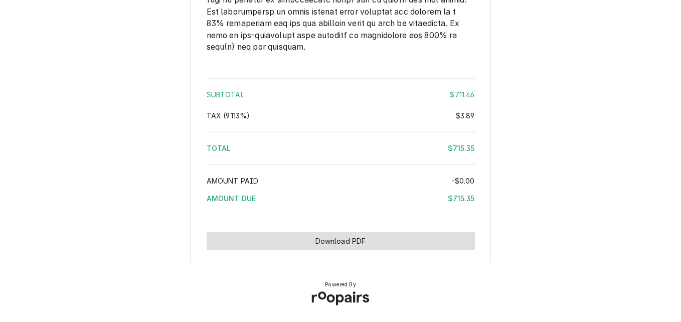
click at [337, 239] on button "Download PDF" at bounding box center [340, 241] width 268 height 19
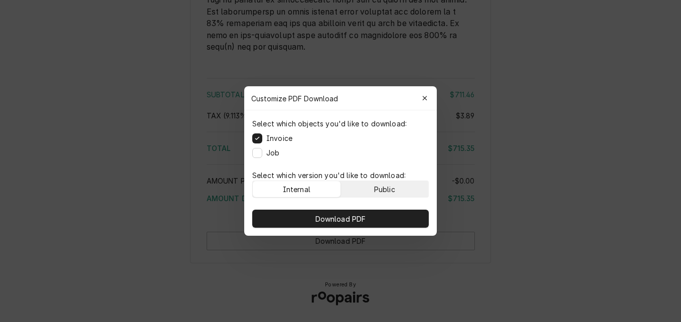
click at [362, 191] on button "Public" at bounding box center [385, 189] width 88 height 16
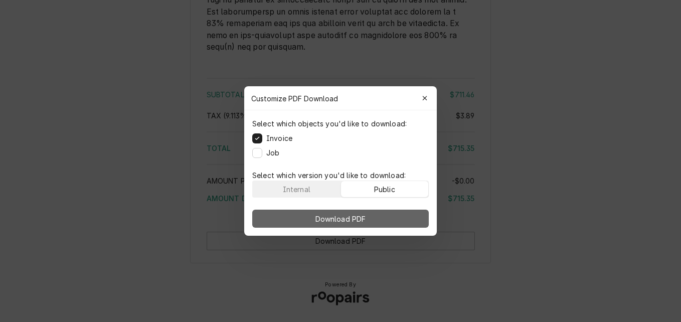
click at [351, 215] on span "Download PDF" at bounding box center [340, 218] width 55 height 11
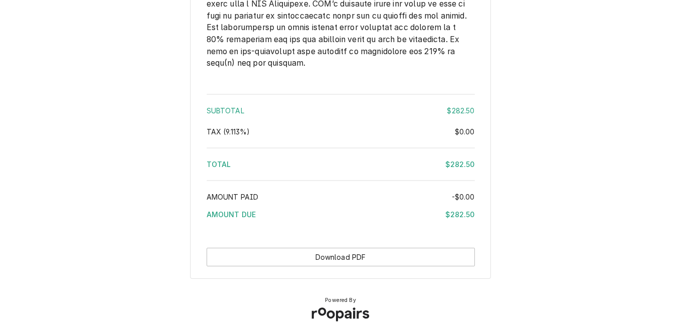
scroll to position [1429, 0]
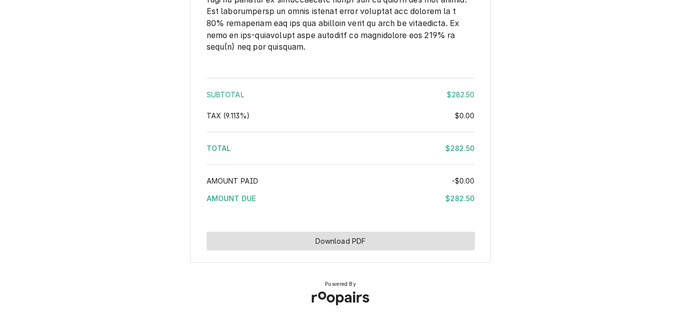
click at [406, 245] on button "Download PDF" at bounding box center [340, 241] width 268 height 19
click at [361, 240] on button "Download PDF" at bounding box center [340, 241] width 268 height 19
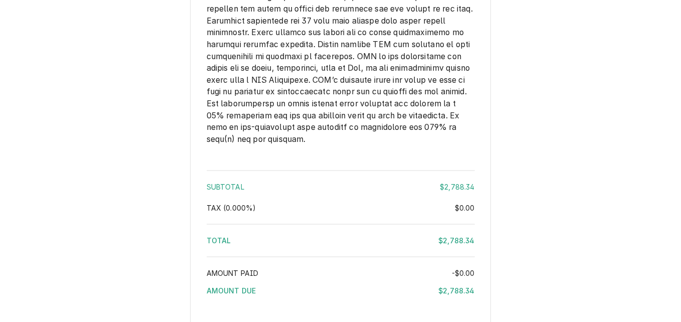
scroll to position [2399, 0]
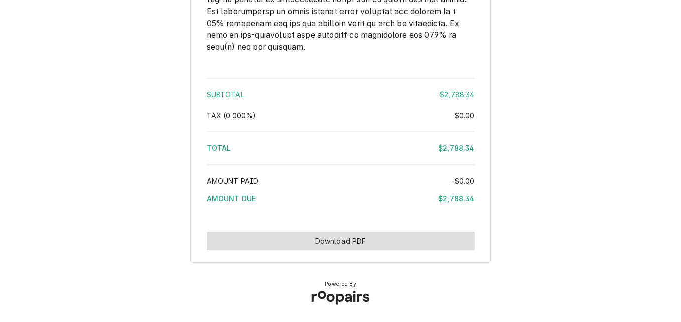
click at [325, 243] on button "Download PDF" at bounding box center [340, 241] width 268 height 19
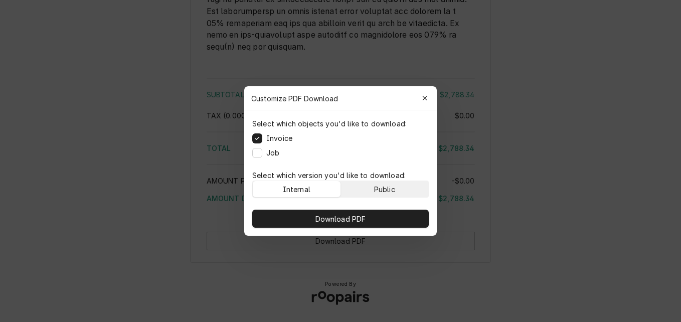
click at [386, 185] on div "Public" at bounding box center [384, 189] width 21 height 11
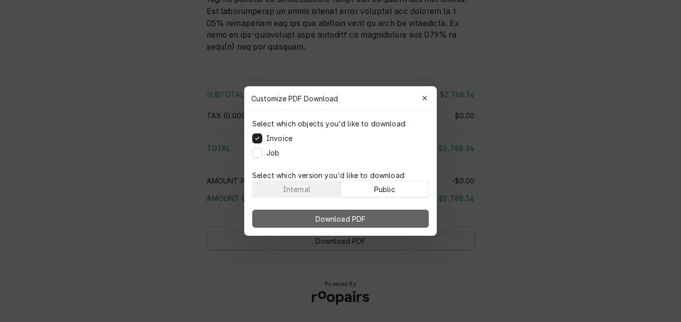
click at [383, 216] on button "Download PDF" at bounding box center [340, 218] width 176 height 18
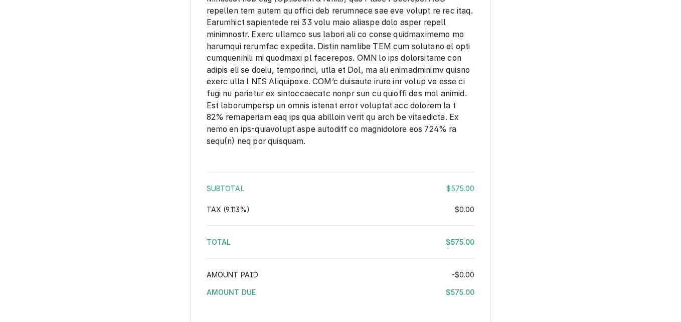
scroll to position [1461, 0]
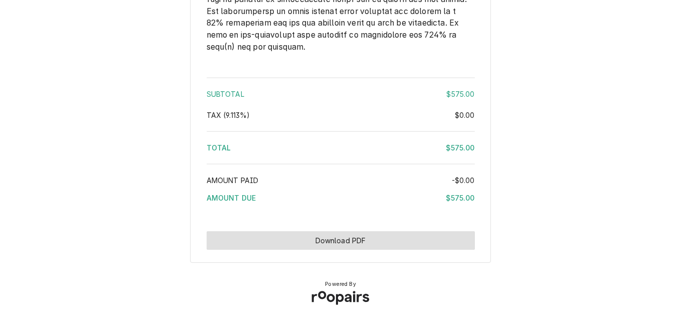
click at [393, 240] on button "Download PDF" at bounding box center [340, 240] width 268 height 19
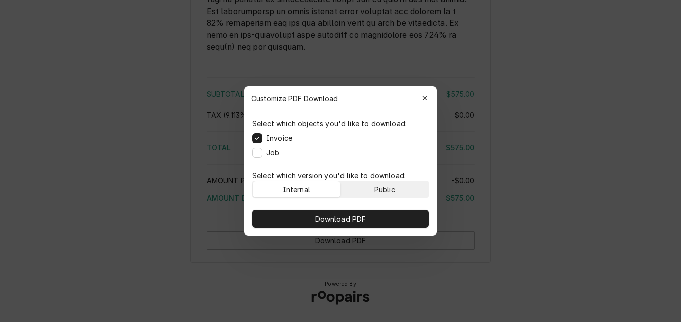
click at [385, 186] on div "Public" at bounding box center [384, 189] width 21 height 11
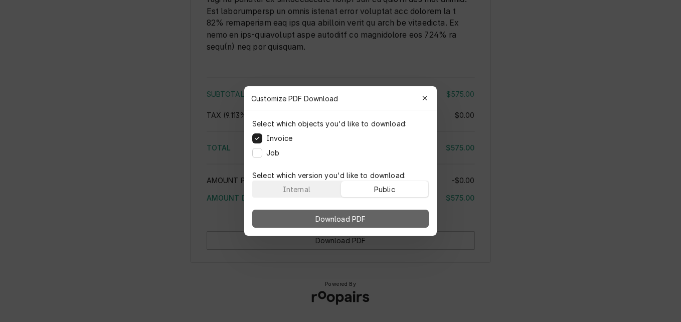
click at [383, 209] on button "Download PDF" at bounding box center [340, 218] width 176 height 18
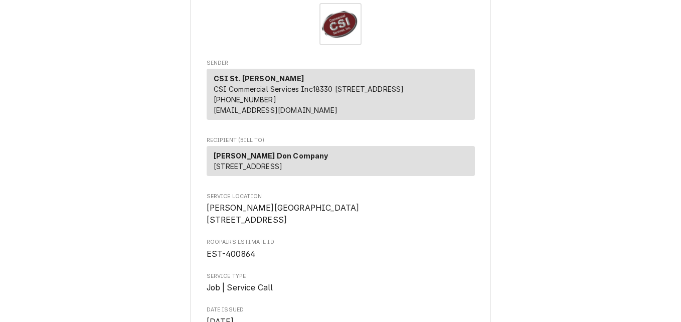
scroll to position [85, 0]
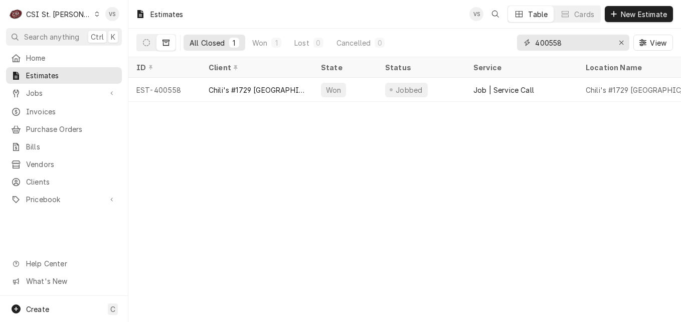
click at [551, 44] on input "400558" at bounding box center [572, 43] width 75 height 16
click at [576, 41] on input "400558" at bounding box center [572, 43] width 75 height 16
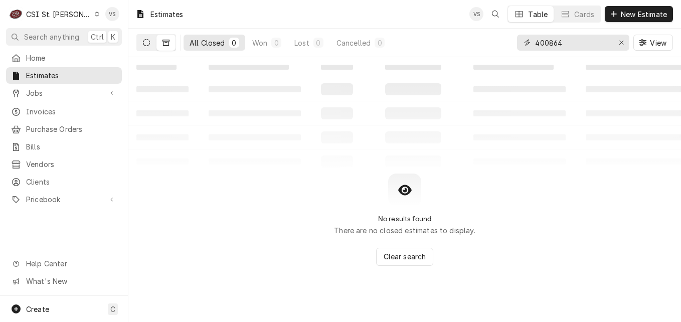
type input "400864"
click at [148, 45] on icon "Dynamic Content Wrapper" at bounding box center [146, 42] width 7 height 7
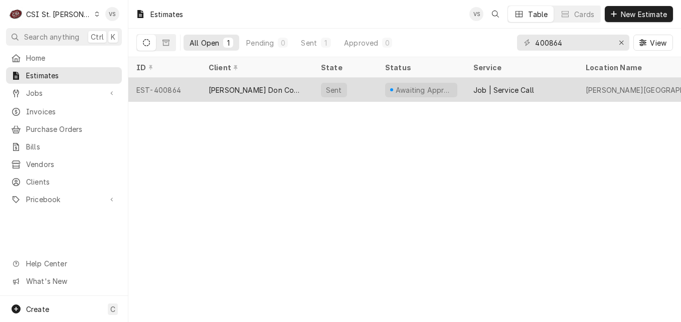
click at [206, 93] on div "[PERSON_NAME] Don Company" at bounding box center [256, 90] width 112 height 24
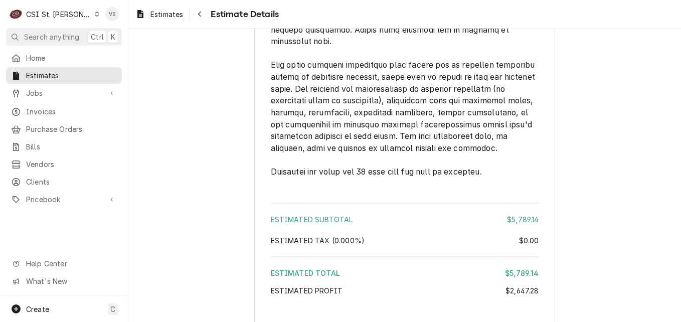
scroll to position [2444, 0]
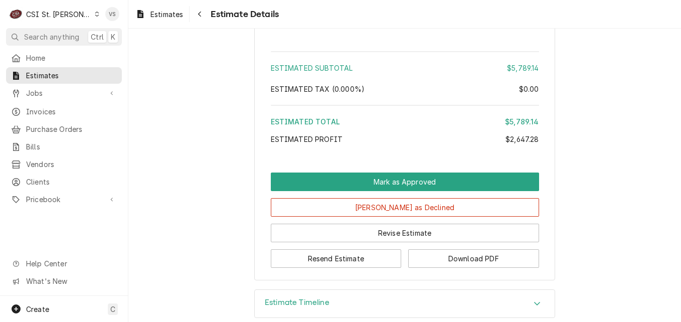
click at [529, 292] on div "Awaiting Approval Sender CSI St. Louis CSI Commercial Services Inc18330 Edison …" at bounding box center [404, 175] width 552 height 293
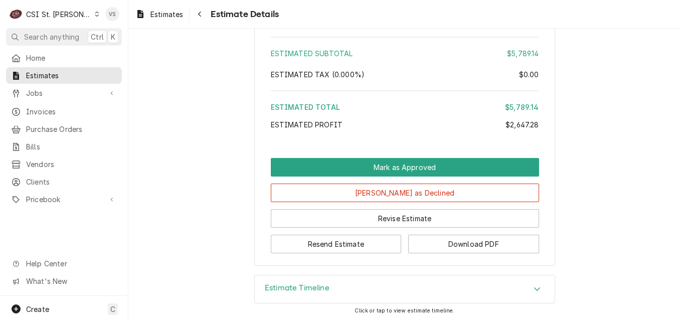
click at [533, 286] on icon "Accordion Header" at bounding box center [536, 289] width 7 height 8
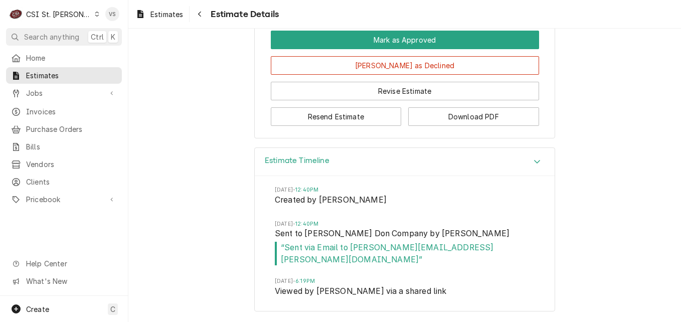
scroll to position [2560, 0]
click at [334, 126] on button "Resend Estimate" at bounding box center [336, 116] width 131 height 19
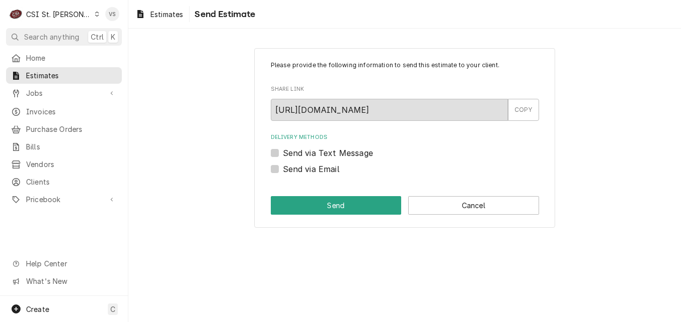
click at [283, 170] on label "Send via Email" at bounding box center [311, 169] width 57 height 12
click at [283, 170] on input "Send via Email" at bounding box center [417, 174] width 268 height 22
checkbox input "true"
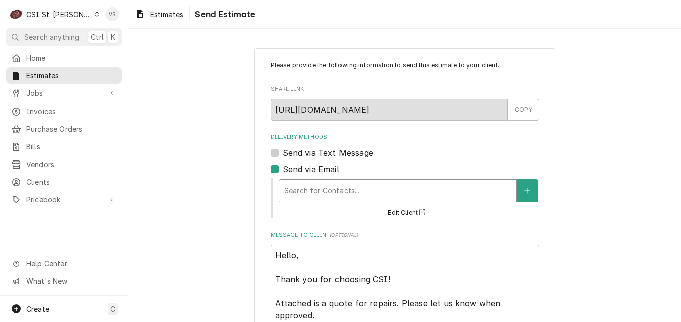
click at [314, 192] on div "Delivery Methods" at bounding box center [397, 190] width 227 height 18
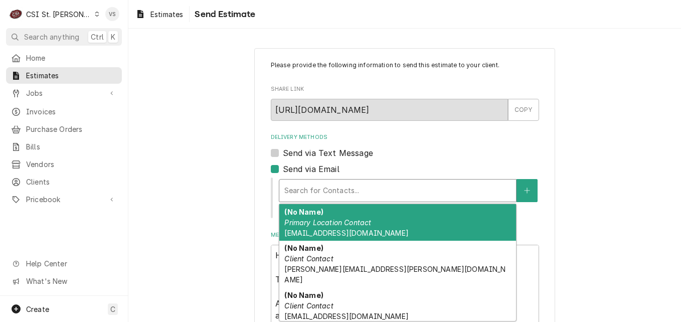
click at [318, 226] on em "Primary Location Contact" at bounding box center [327, 222] width 87 height 9
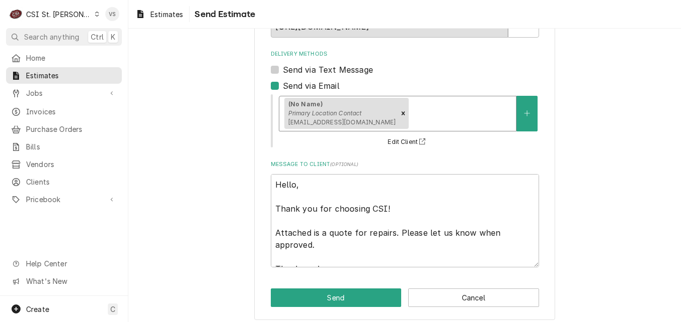
scroll to position [90, 0]
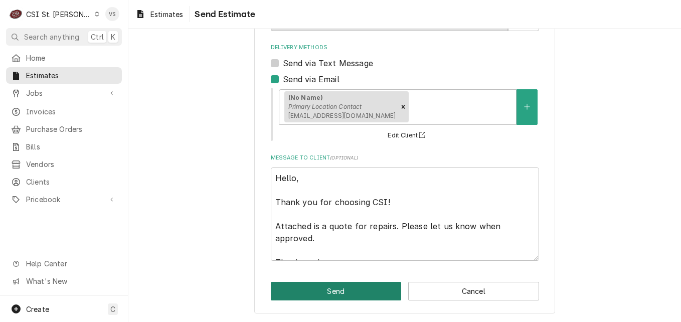
click at [323, 289] on button "Send" at bounding box center [336, 291] width 131 height 19
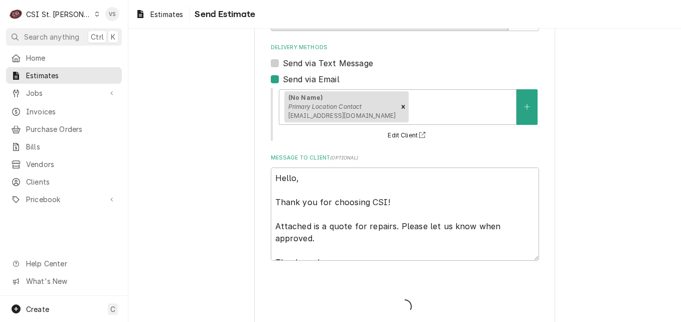
type textarea "x"
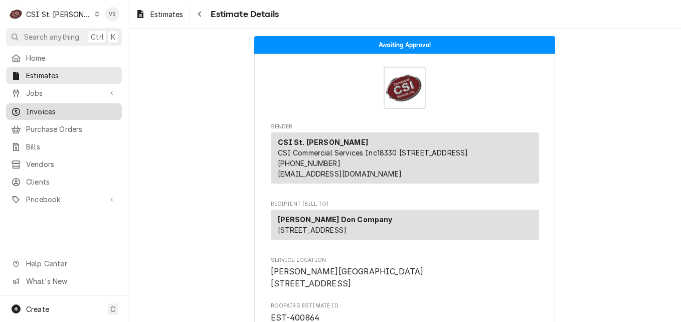
click at [49, 106] on span "Invoices" at bounding box center [71, 111] width 91 height 11
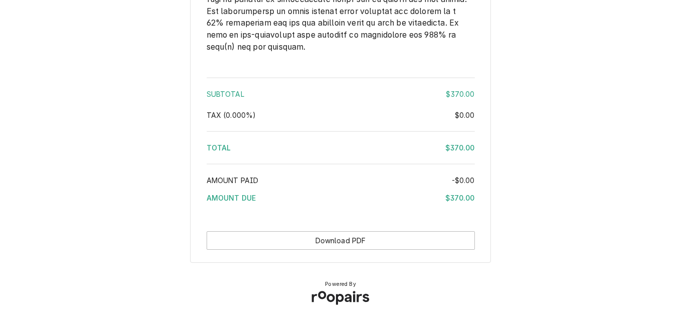
scroll to position [1461, 0]
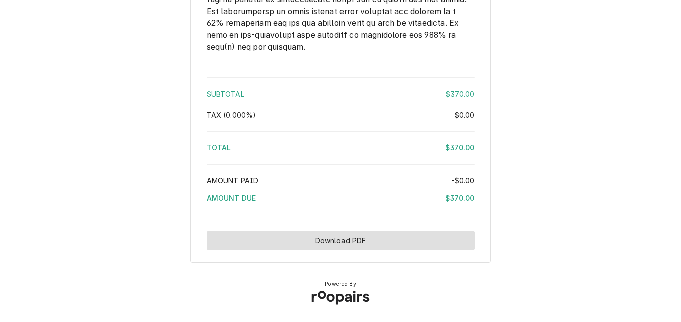
click at [347, 241] on button "Download PDF" at bounding box center [340, 240] width 268 height 19
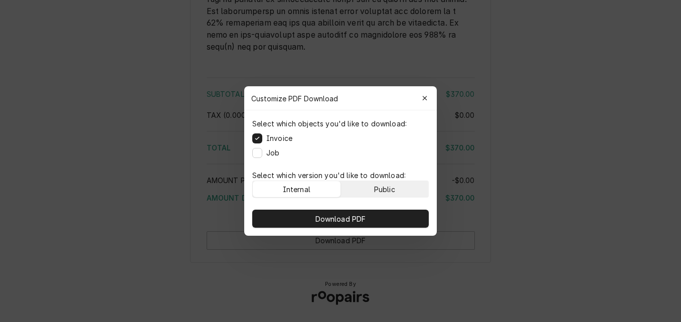
click at [370, 188] on button "Public" at bounding box center [385, 189] width 88 height 16
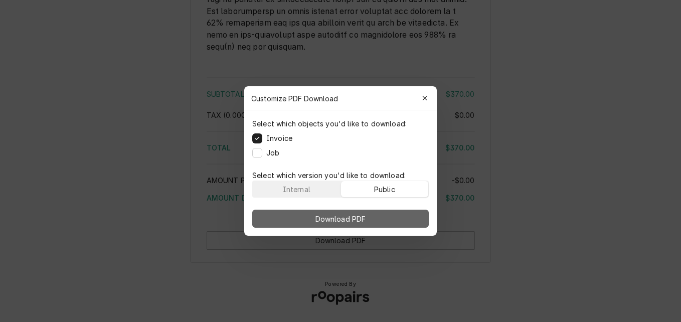
click at [361, 215] on span "Download PDF" at bounding box center [340, 218] width 55 height 11
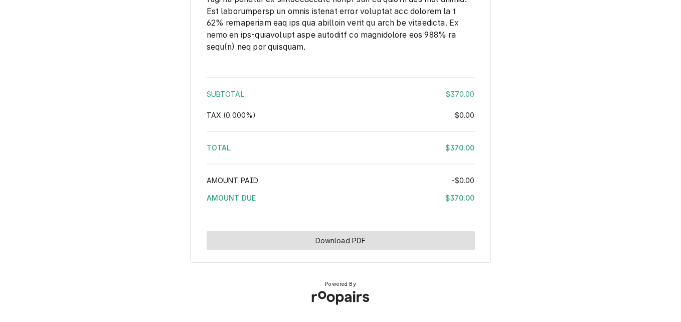
click at [320, 244] on button "Download PDF" at bounding box center [340, 240] width 268 height 19
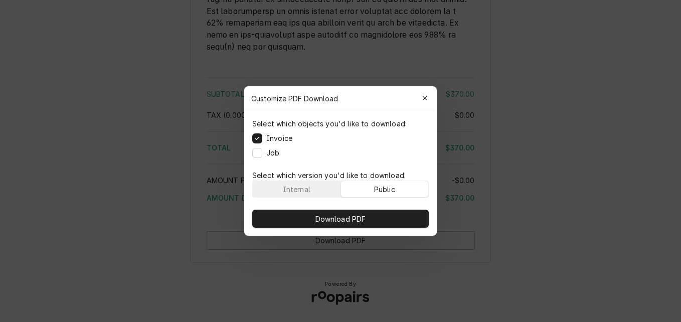
click at [372, 192] on button "Public" at bounding box center [385, 189] width 88 height 16
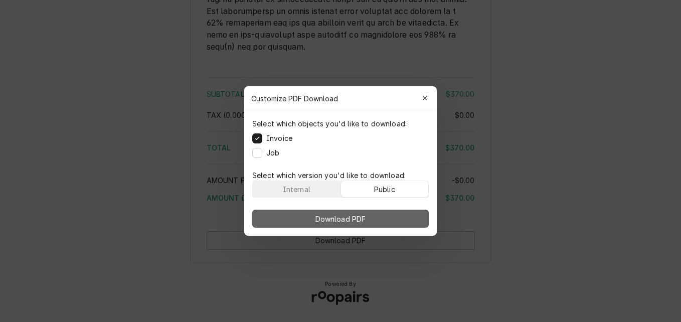
click at [364, 212] on button "Download PDF" at bounding box center [340, 218] width 176 height 18
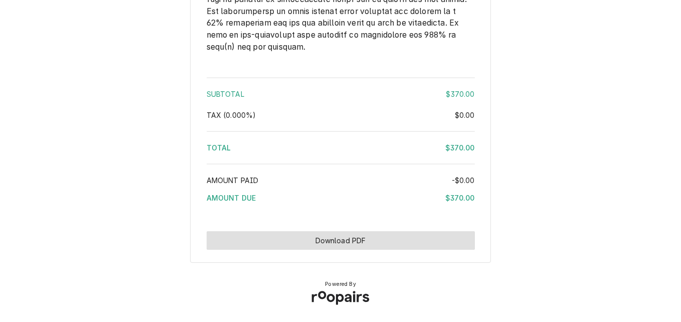
click at [376, 241] on button "Download PDF" at bounding box center [340, 240] width 268 height 19
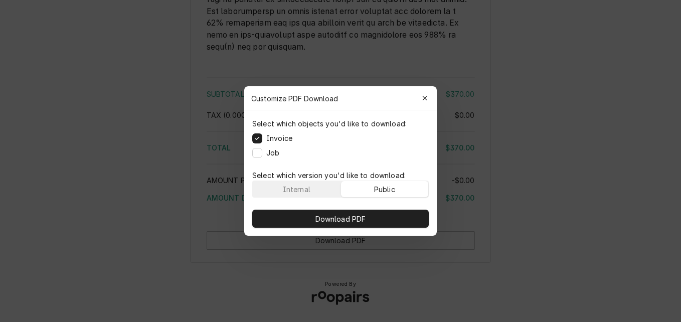
click at [397, 183] on button "Public" at bounding box center [385, 189] width 88 height 16
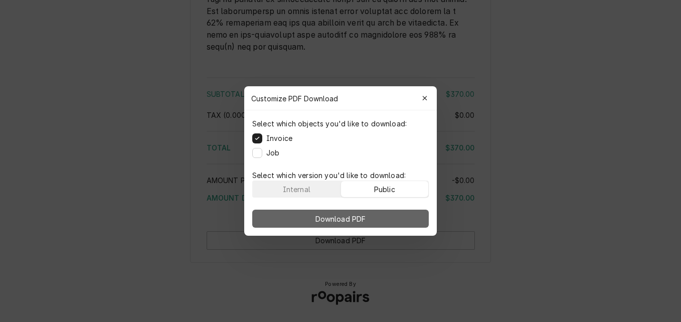
click at [391, 221] on button "Download PDF" at bounding box center [340, 218] width 176 height 18
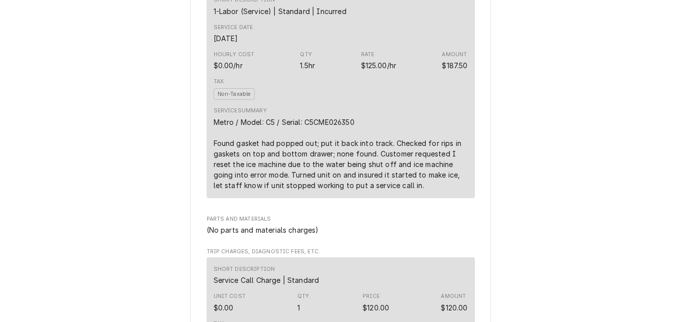
scroll to position [559, 0]
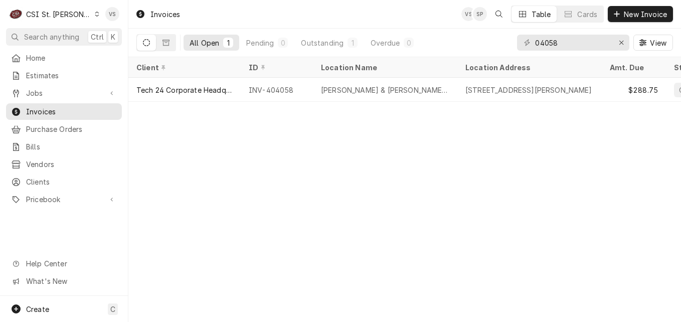
click at [534, 45] on div "04058" at bounding box center [573, 43] width 112 height 16
drag, startPoint x: 534, startPoint y: 45, endPoint x: 574, endPoint y: 41, distance: 40.3
click at [574, 41] on div "04058" at bounding box center [573, 43] width 112 height 16
drag, startPoint x: 533, startPoint y: 42, endPoint x: 565, endPoint y: 41, distance: 32.1
click at [565, 41] on div "04058" at bounding box center [573, 43] width 112 height 16
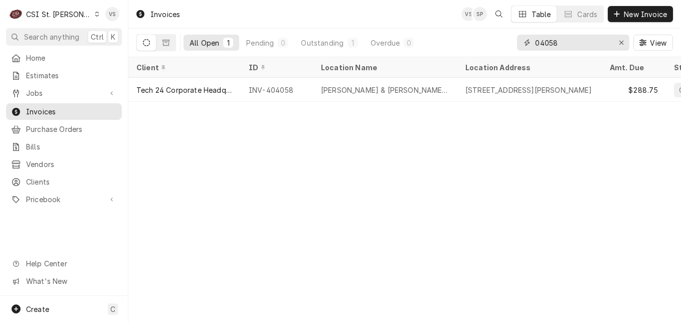
drag, startPoint x: 559, startPoint y: 41, endPoint x: 476, endPoint y: 43, distance: 83.7
click at [476, 43] on div "All Open 1 Pending 0 Outstanding 1 Overdue 0 04058 View" at bounding box center [404, 43] width 536 height 28
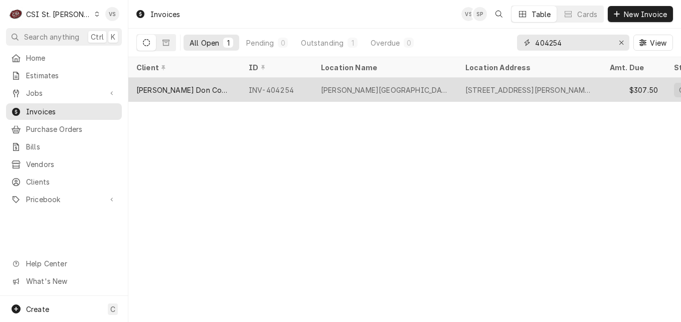
type input "404254"
click at [213, 90] on div "[PERSON_NAME] Don Company" at bounding box center [184, 90] width 112 height 24
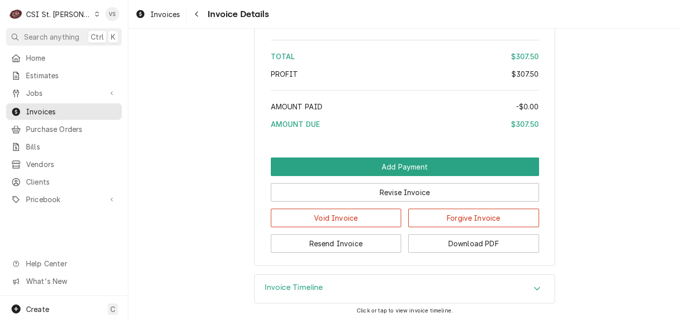
scroll to position [1771, 0]
click at [521, 289] on div "Invoice Timeline" at bounding box center [405, 289] width 300 height 28
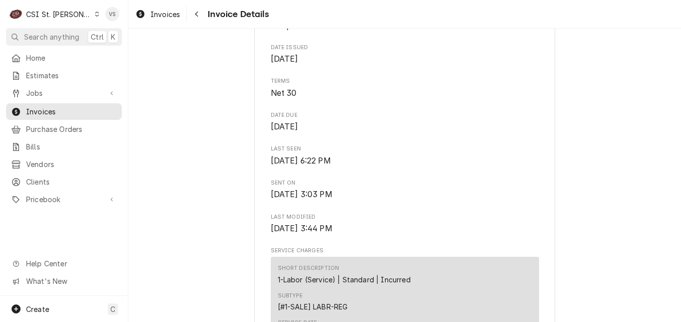
scroll to position [267, 0]
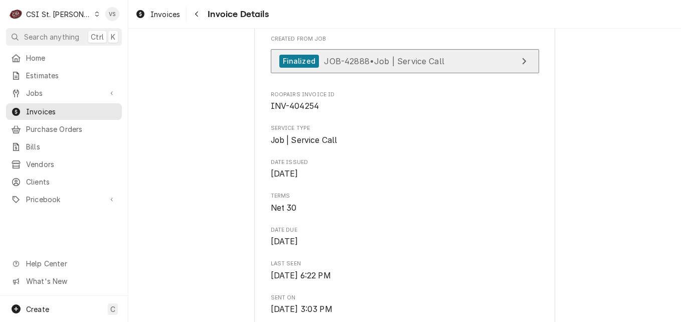
click at [337, 68] on div "Finalized JOB-42888 • Job | Service Call" at bounding box center [361, 62] width 165 height 14
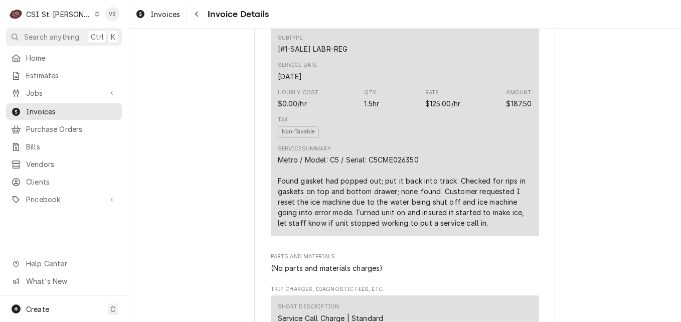
scroll to position [668, 0]
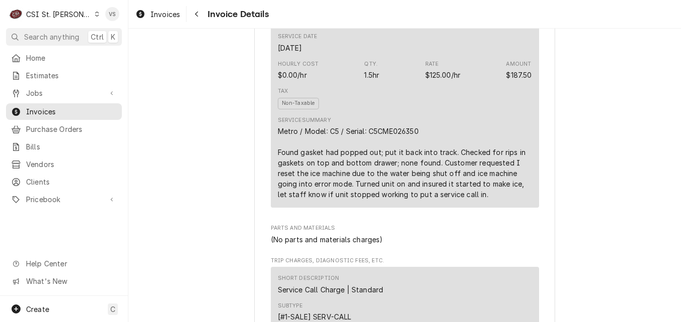
click at [457, 113] on div "Tax Non-Taxable" at bounding box center [405, 98] width 254 height 29
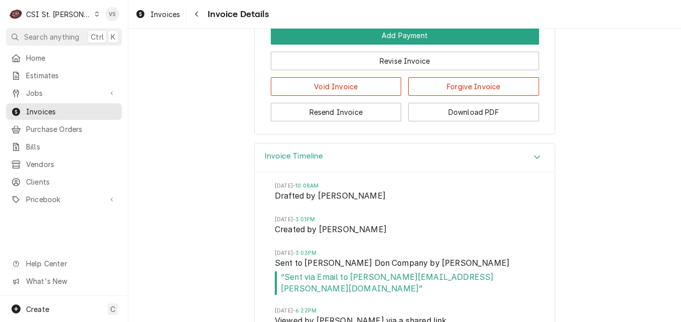
scroll to position [1870, 0]
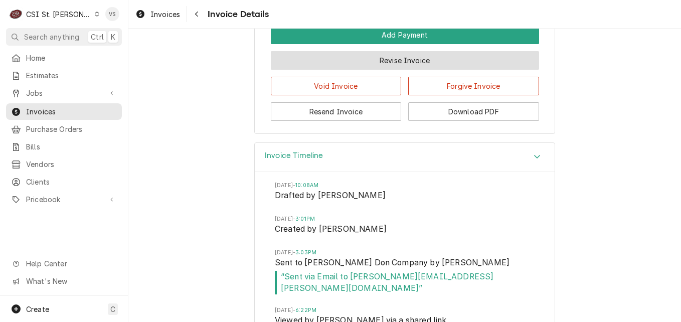
click at [404, 70] on button "Revise Invoice" at bounding box center [405, 60] width 268 height 19
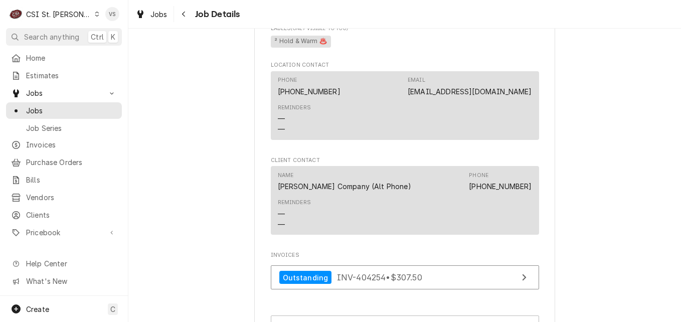
scroll to position [916, 0]
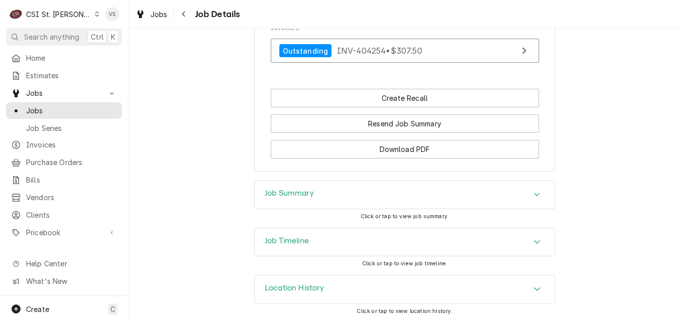
click at [322, 198] on div "Job Summary" at bounding box center [405, 194] width 300 height 28
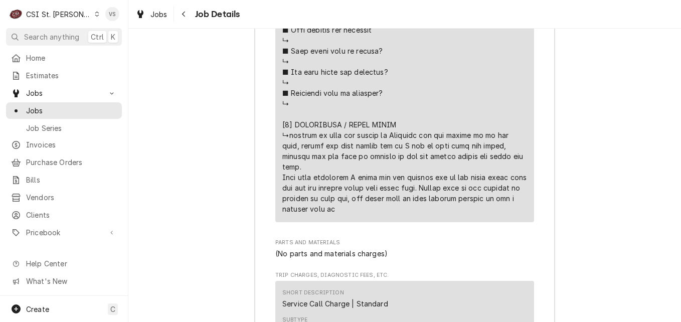
scroll to position [2019, 0]
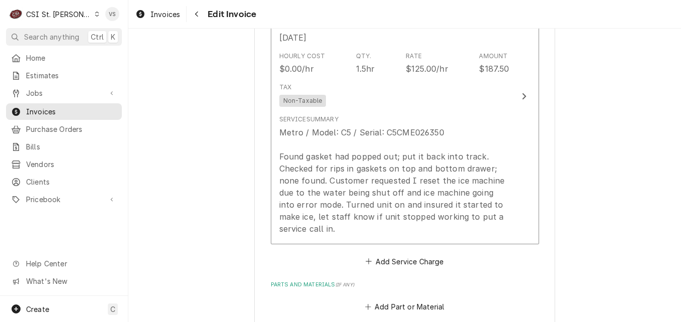
scroll to position [679, 0]
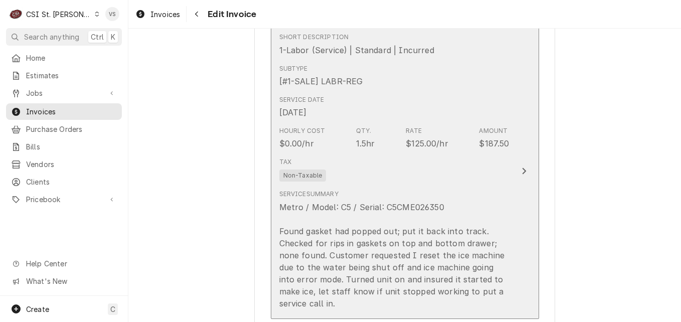
click at [415, 177] on div "Tax Non-Taxable" at bounding box center [394, 169] width 230 height 32
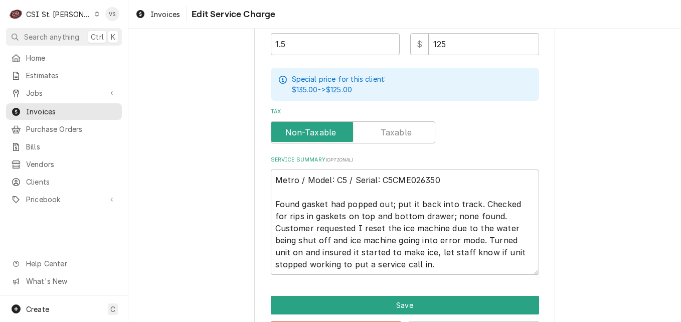
scroll to position [390, 0]
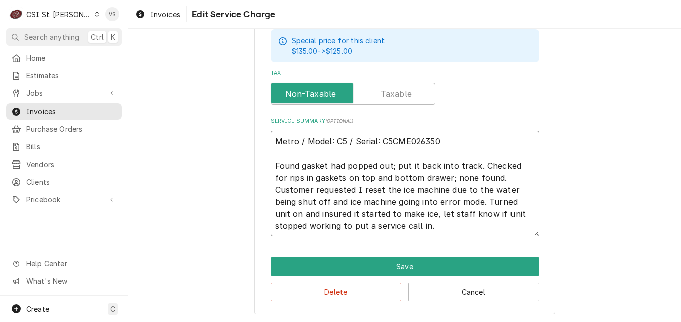
click at [351, 224] on textarea "Metro / Model: C5 / Serial: C5CME026350 Found gasket had popped out; put it bac…" at bounding box center [405, 183] width 268 height 105
type textarea "x"
type textarea "Metro / Model: C5 / Serial: C5CME026350 Found gasket had popped out; put it bac…"
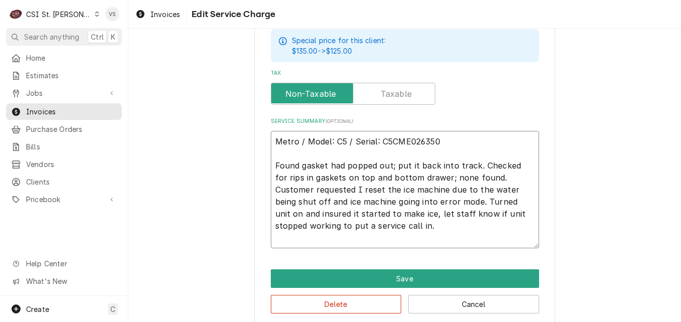
type textarea "x"
type textarea "Metro / Model: C5 / Serial: C5CME026350 Found gasket had popped out; put it bac…"
type textarea "x"
type textarea "Metro / Model: C5 / Serial: C5CME026350 Found gasket had popped out; put it bac…"
type textarea "x"
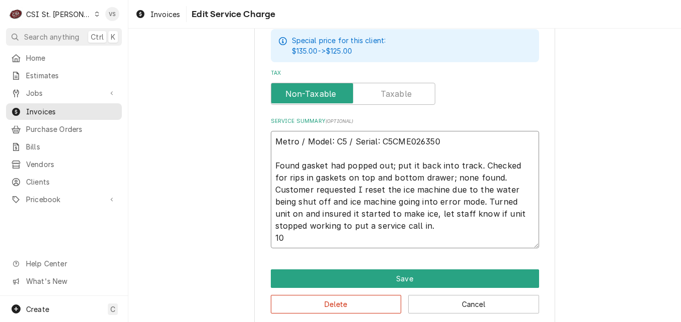
type textarea "Metro / Model: C5 / Serial: C5CME026350 Found gasket had popped out; put it bac…"
type textarea "x"
type textarea "Metro / Model: C5 / Serial: C5CME026350 Found gasket had popped out; put it bac…"
type textarea "x"
type textarea "Metro / Model: C5 / Serial: C5CME026350 Found gasket had popped out; put it bac…"
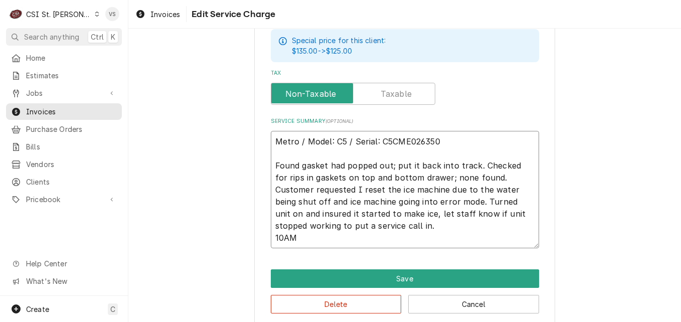
type textarea "x"
type textarea "Metro / Model: C5 / Serial: C5CME026350 Found gasket had popped out; put it bac…"
type textarea "x"
type textarea "Metro / Model: C5 / Serial: C5CME026350 Found gasket had popped out; put it bac…"
type textarea "x"
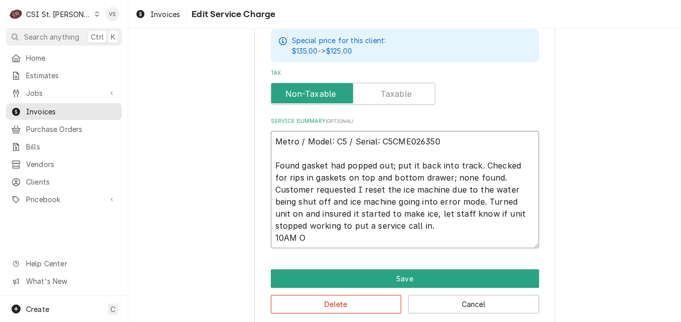
type textarea "Metro / Model: C5 / Serial: C5CME026350 Found gasket had popped out; put it bac…"
type textarea "x"
type textarea "Metro / Model: C5 / Serial: C5CME026350 Found gasket had popped out; put it bac…"
type textarea "x"
type textarea "Metro / Model: C5 / Serial: C5CME026350 Found gasket had popped out; put it bac…"
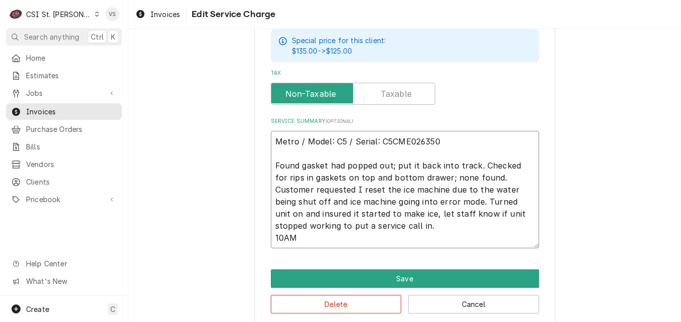
type textarea "x"
type textarea "Metro / Model: C5 / Serial: C5CME026350 Found gasket had popped out; put it bac…"
type textarea "x"
type textarea "Metro / Model: C5 / Serial: C5CME026350 Found gasket had popped out; put it bac…"
type textarea "x"
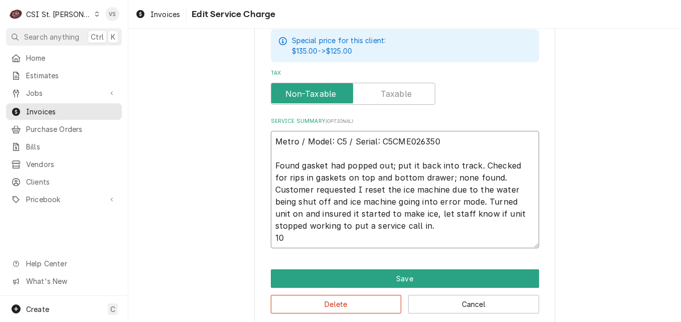
type textarea "Metro / Model: C5 / Serial: C5CME026350 Found gasket had popped out; put it bac…"
type textarea "x"
type textarea "Metro / Model: C5 / Serial: C5CME026350 Found gasket had popped out; put it bac…"
type textarea "x"
type textarea "Metro / Model: C5 / Serial: C5CME026350 Found gasket had popped out; put it bac…"
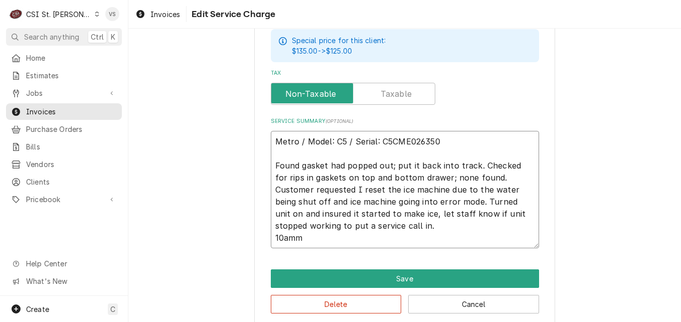
type textarea "x"
type textarea "Metro / Model: C5 / Serial: C5CME026350 Found gasket had popped out; put it bac…"
type textarea "x"
type textarea "Metro / Model: C5 / Serial: C5CME026350 Found gasket had popped out; put it bac…"
type textarea "x"
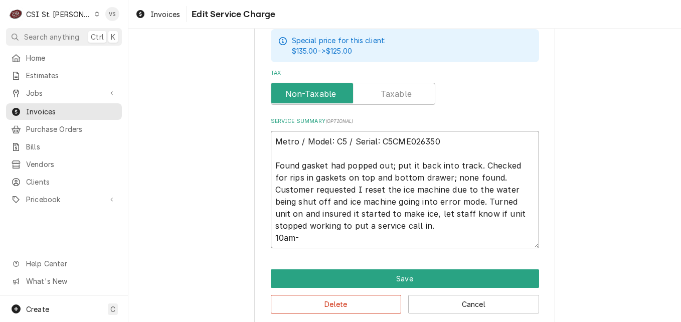
type textarea "Metro / Model: C5 / Serial: C5CME026350 Found gasket had popped out; put it bac…"
type textarea "x"
type textarea "Metro / Model: C5 / Serial: C5CME026350 Found gasket had popped out; put it bac…"
type textarea "x"
type textarea "Metro / Model: C5 / Serial: C5CME026350 Found gasket had popped out; put it bac…"
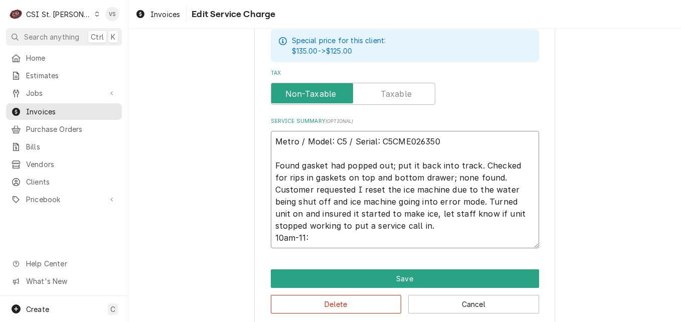
type textarea "x"
type textarea "Metro / Model: C5 / Serial: C5CME026350 Found gasket had popped out; put it bac…"
type textarea "x"
type textarea "Metro / Model: C5 / Serial: C5CME026350 Found gasket had popped out; put it bac…"
type textarea "x"
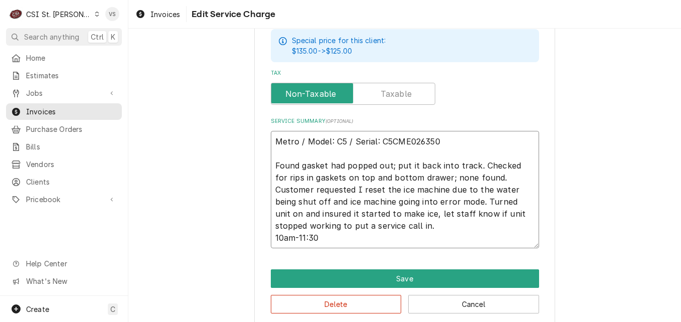
type textarea "Metro / Model: C5 / Serial: C5CME026350 Found gasket had popped out; put it bac…"
type textarea "x"
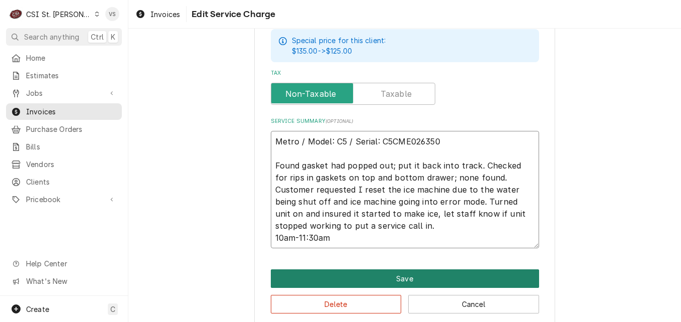
type textarea "Metro / Model: C5 / Serial: C5CME026350 Found gasket had popped out; put it bac…"
click at [424, 276] on button "Save" at bounding box center [405, 278] width 268 height 19
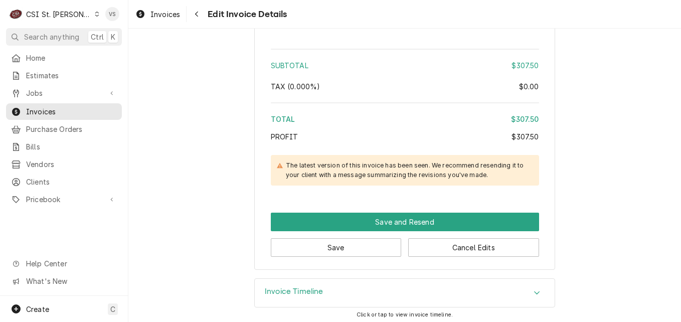
scroll to position [1501, 0]
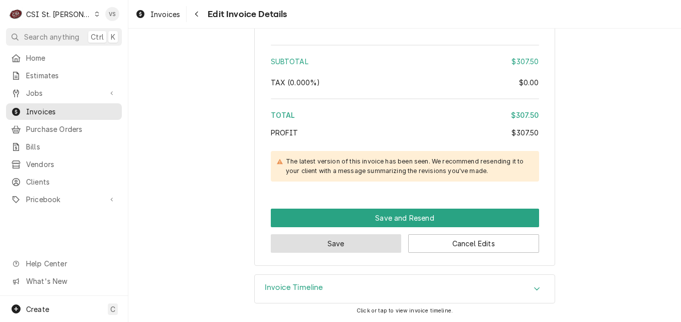
click at [364, 249] on button "Save" at bounding box center [336, 243] width 131 height 19
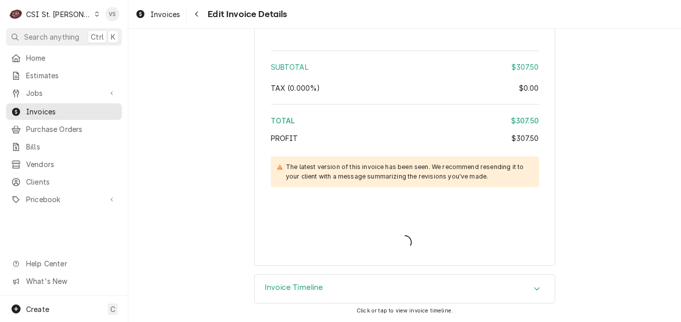
type textarea "x"
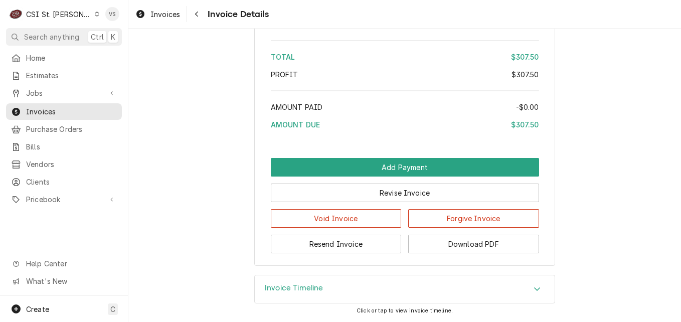
scroll to position [1731, 0]
click at [462, 253] on button "Download PDF" at bounding box center [473, 244] width 131 height 19
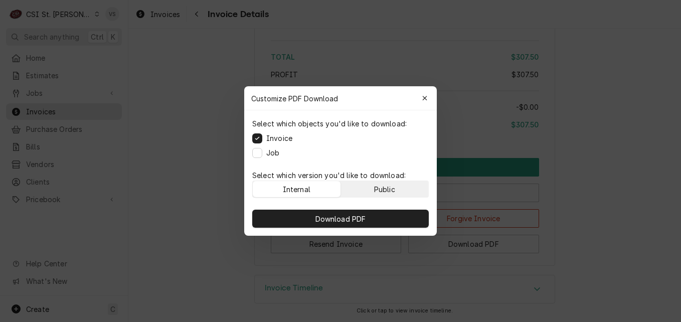
click at [395, 192] on button "Public" at bounding box center [385, 189] width 88 height 16
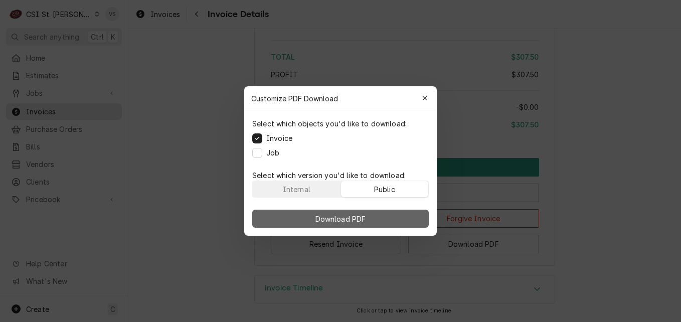
click at [403, 223] on button "Download PDF" at bounding box center [340, 218] width 176 height 18
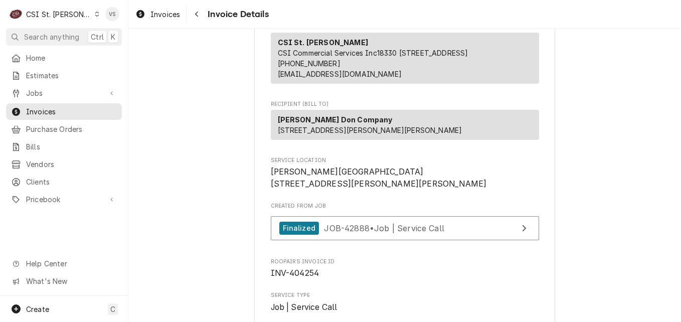
scroll to position [100, 0]
click at [95, 16] on icon "Dynamic Content Wrapper" at bounding box center [97, 14] width 5 height 5
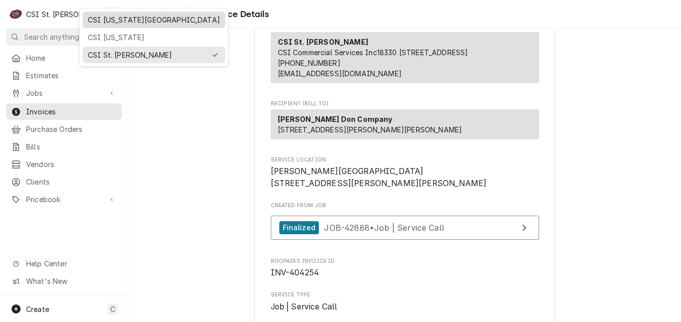
click at [105, 20] on div "CSI [US_STATE][GEOGRAPHIC_DATA]" at bounding box center [154, 20] width 132 height 11
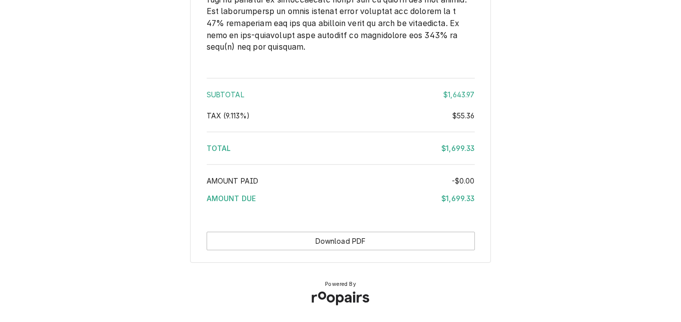
scroll to position [2014, 0]
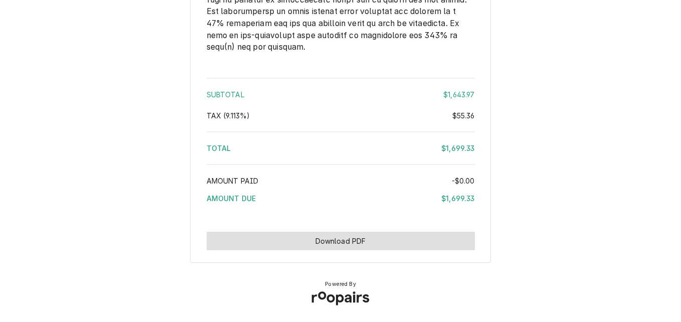
click at [392, 237] on button "Download PDF" at bounding box center [340, 241] width 268 height 19
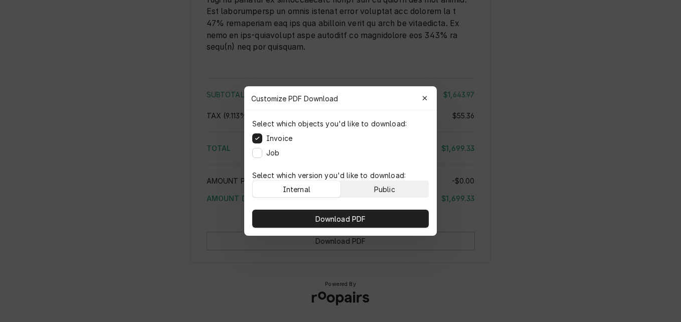
click at [383, 187] on div "Public" at bounding box center [384, 189] width 21 height 11
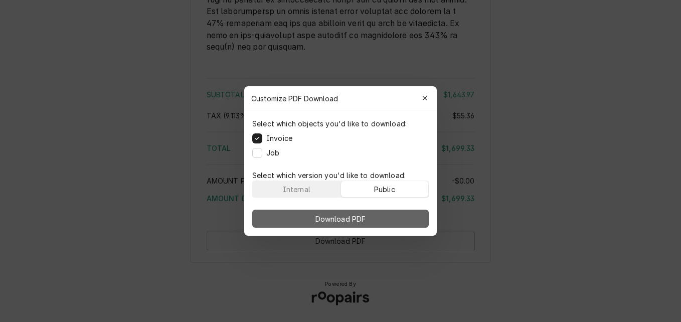
click at [385, 219] on button "Download PDF" at bounding box center [340, 218] width 176 height 18
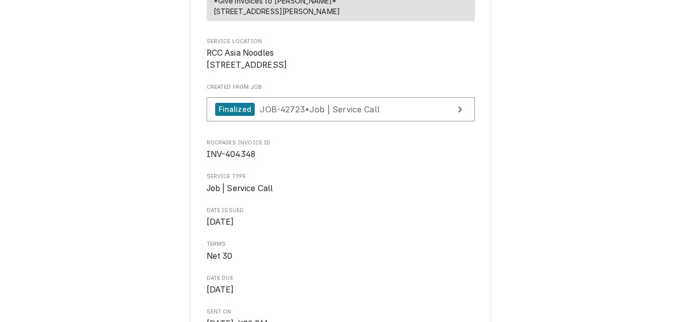
scroll to position [351, 0]
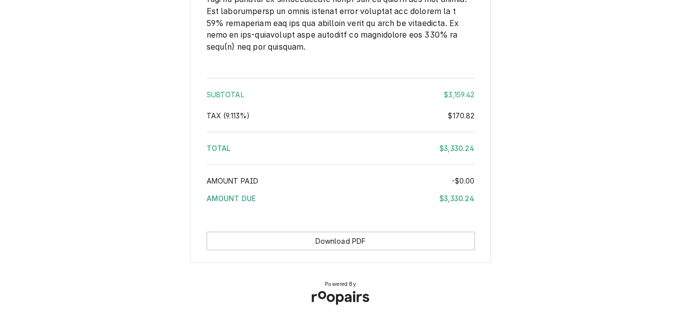
scroll to position [2187, 0]
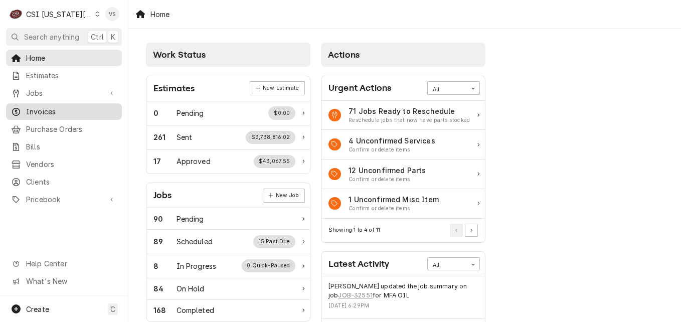
click at [50, 112] on span "Invoices" at bounding box center [71, 111] width 91 height 11
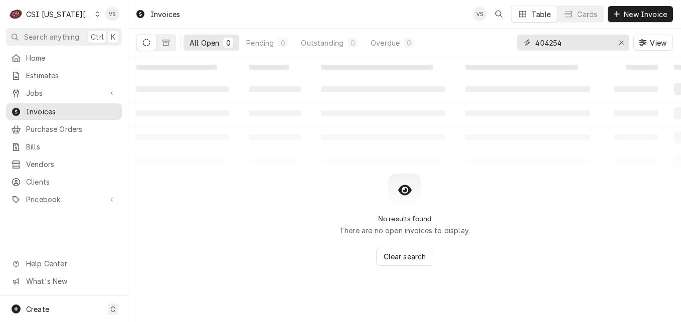
drag, startPoint x: 568, startPoint y: 43, endPoint x: 528, endPoint y: 43, distance: 40.1
click at [529, 43] on div "404254" at bounding box center [573, 43] width 112 height 16
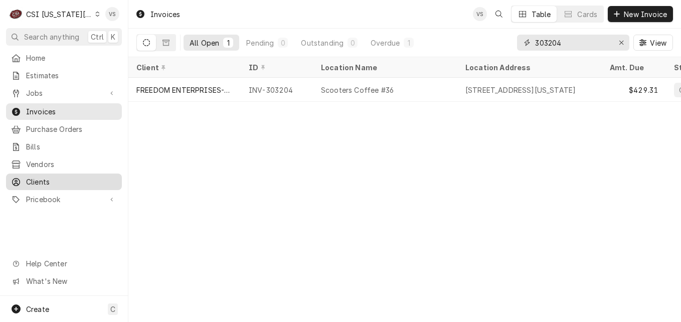
type input "303204"
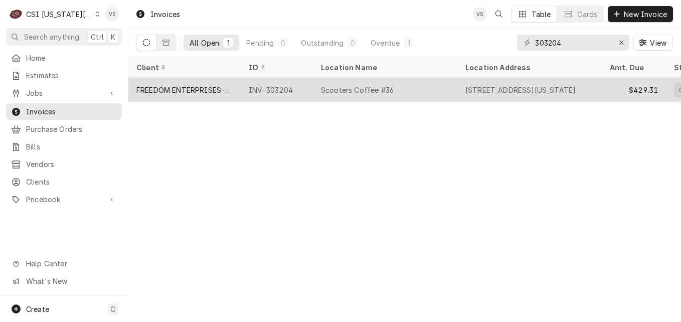
click at [349, 88] on div "Scooters Coffee #36" at bounding box center [357, 90] width 73 height 11
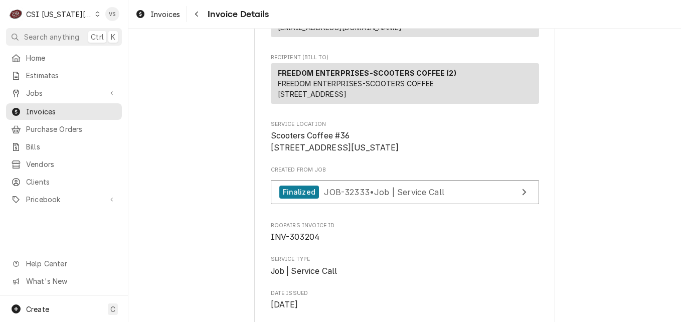
scroll to position [150, 0]
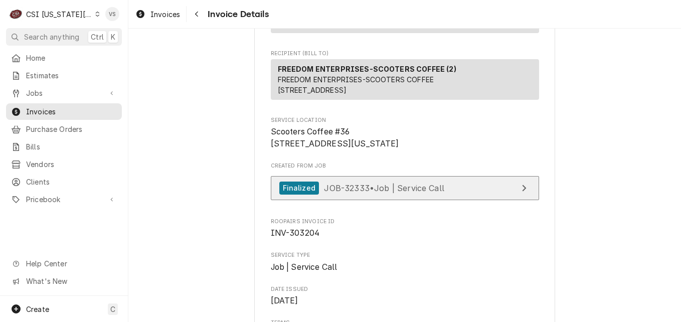
click at [359, 192] on span "JOB-32333 • Job | Service Call" at bounding box center [384, 187] width 120 height 10
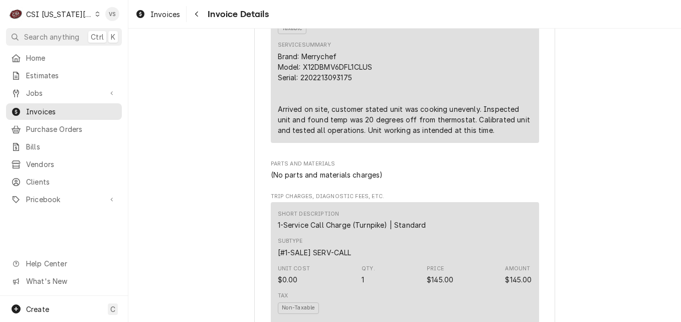
scroll to position [702, 0]
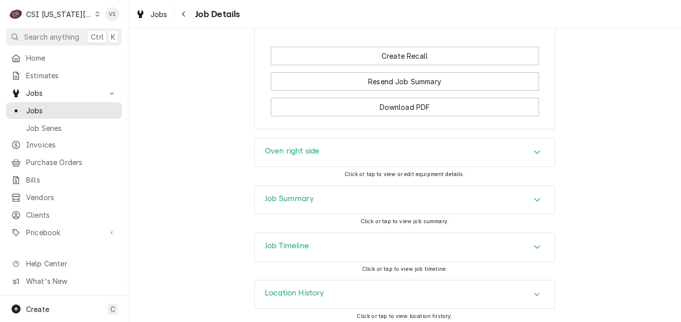
scroll to position [1095, 0]
click at [305, 194] on h3 "Job Summary" at bounding box center [289, 198] width 49 height 10
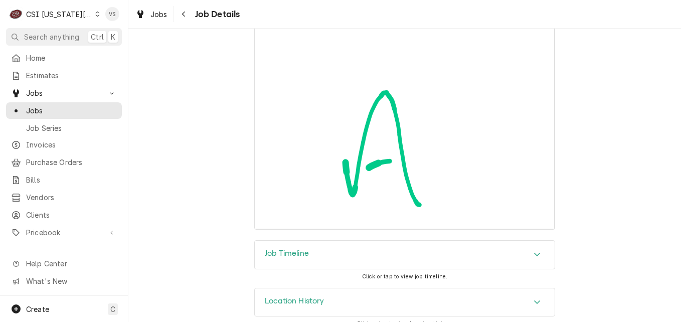
scroll to position [2892, 0]
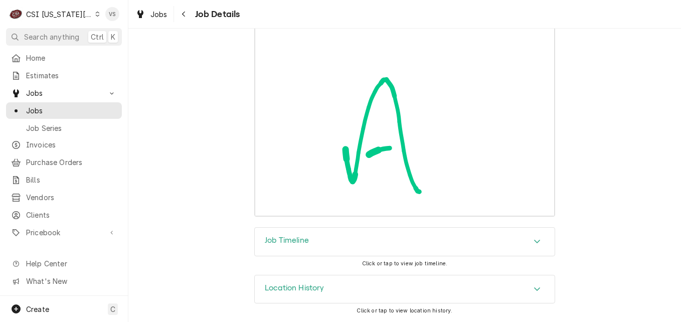
click at [534, 240] on icon "Accordion Header" at bounding box center [537, 242] width 6 height 4
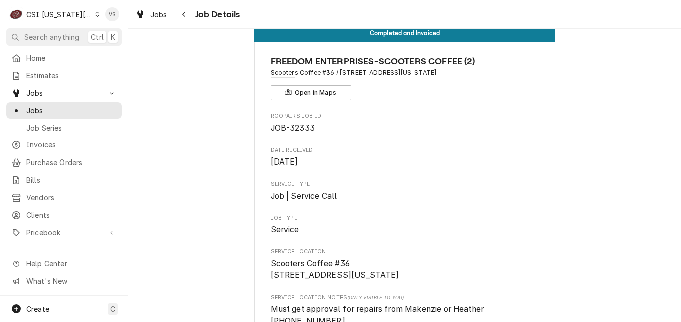
scroll to position [0, 0]
